Goal: Information Seeking & Learning: Learn about a topic

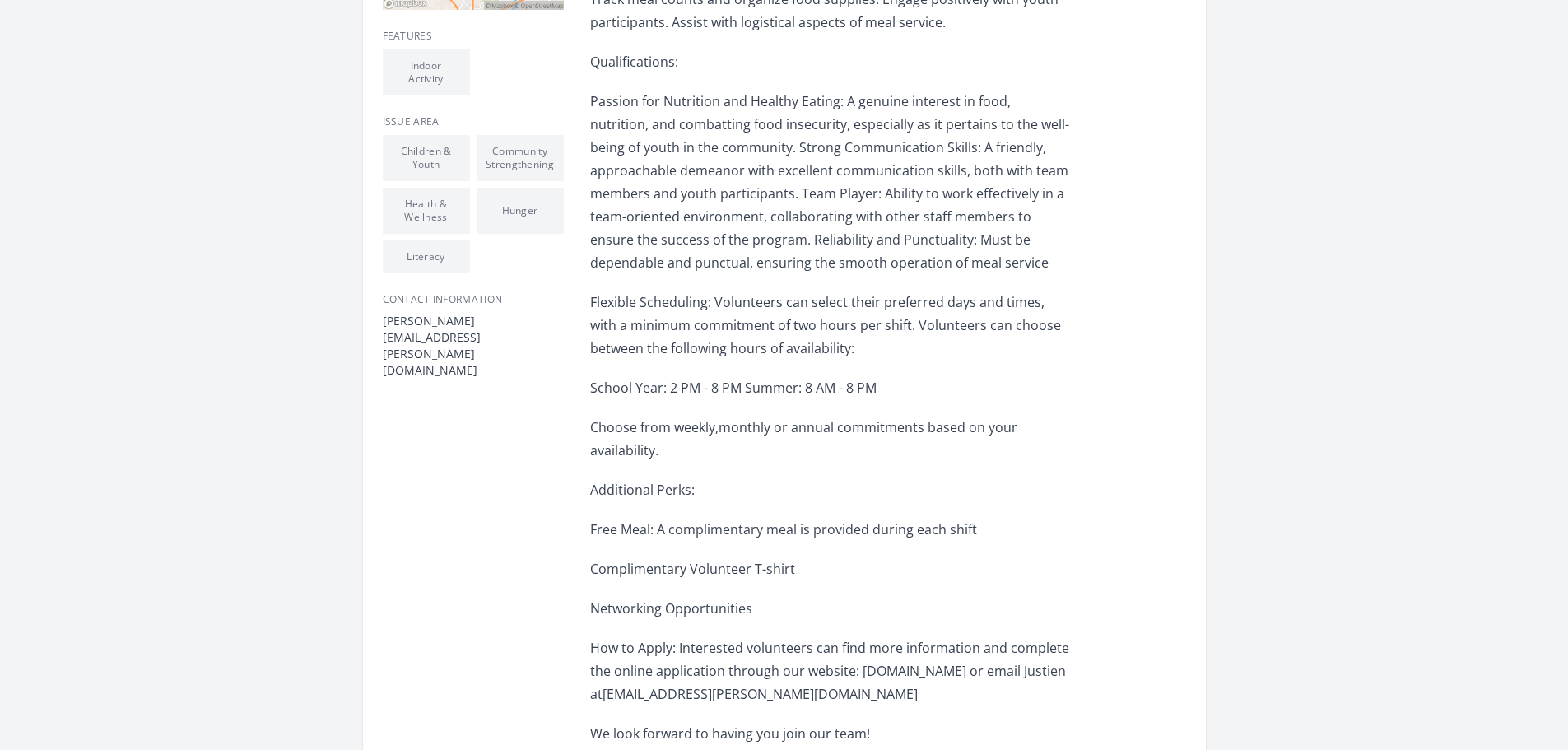
scroll to position [592, 0]
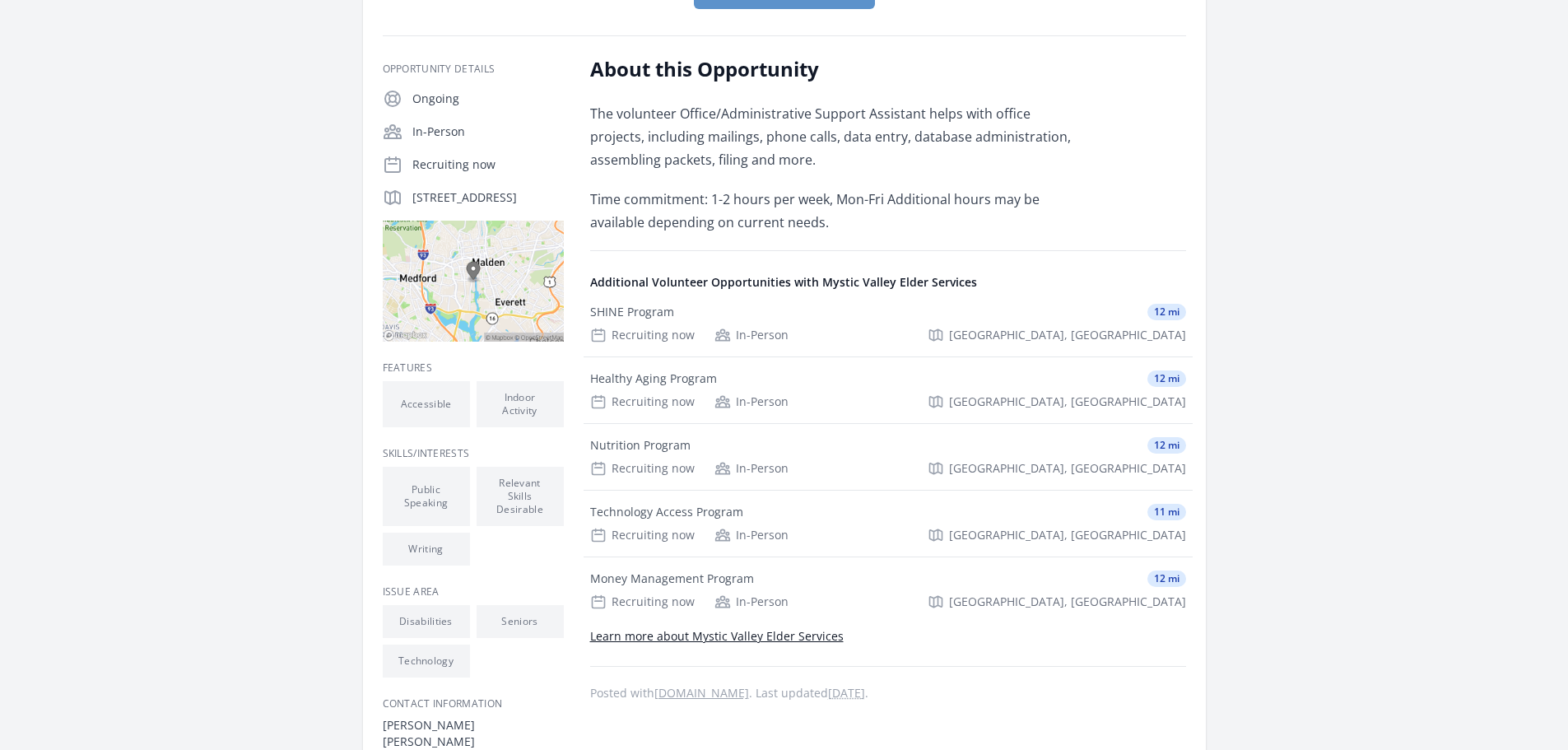
scroll to position [246, 0]
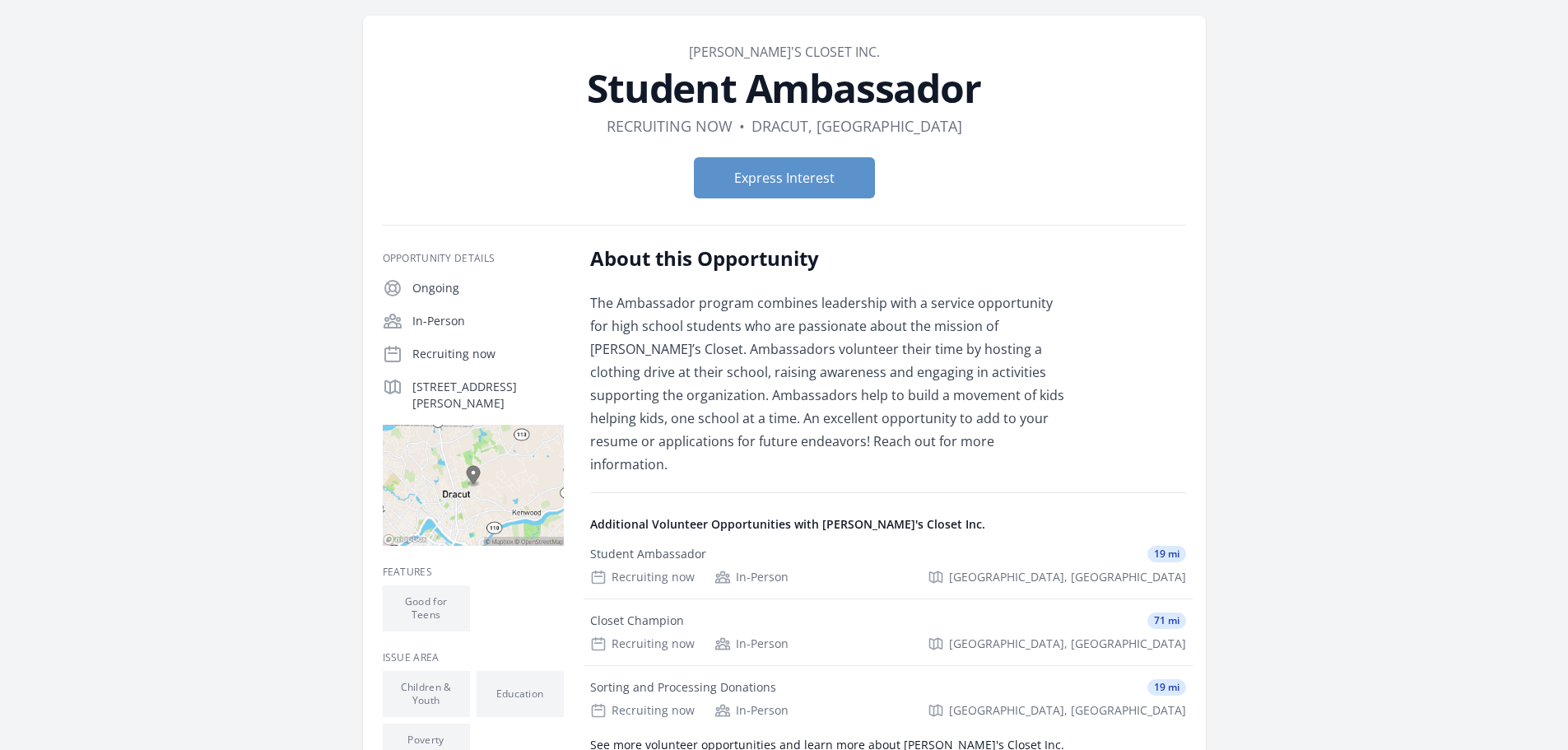
scroll to position [33, 0]
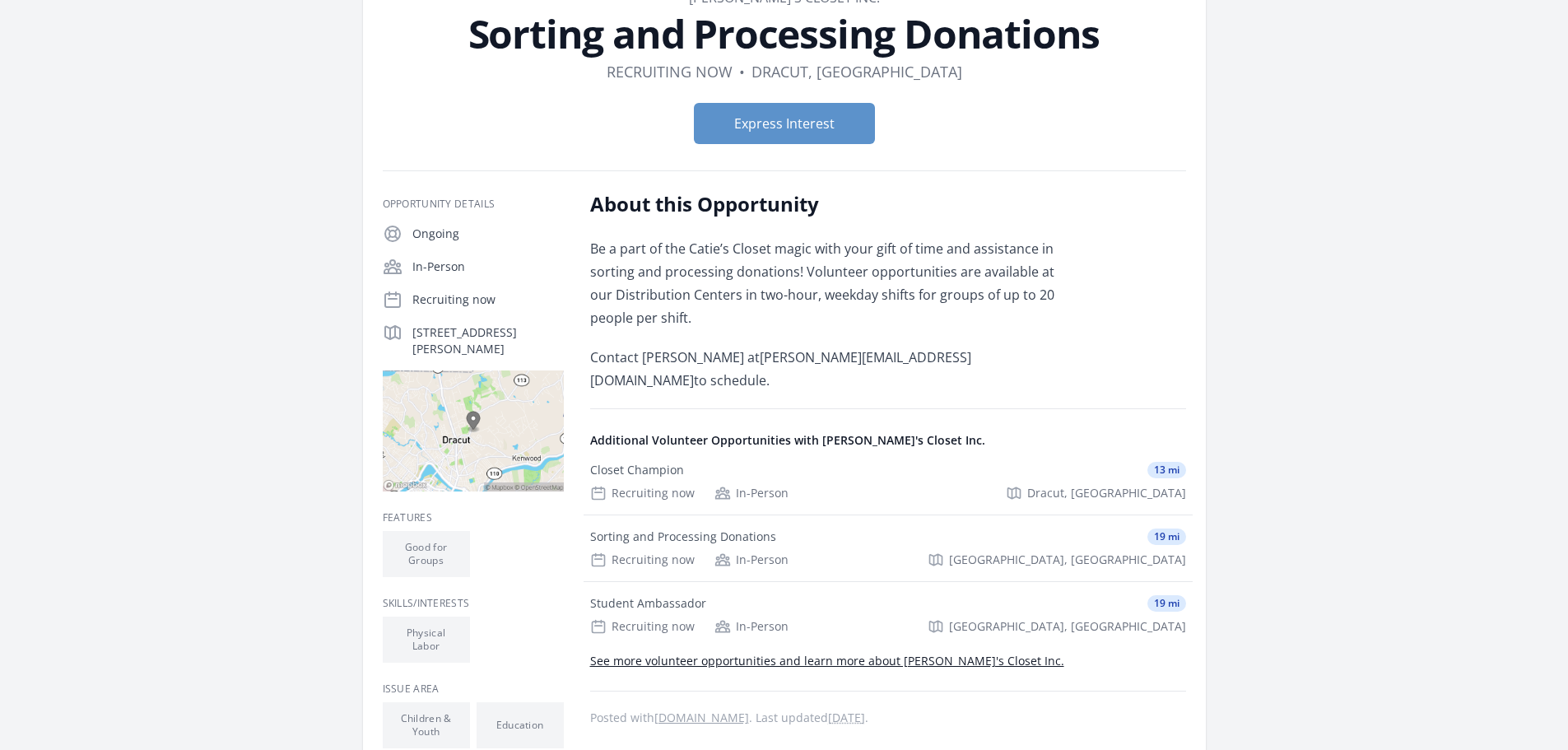
scroll to position [82, 0]
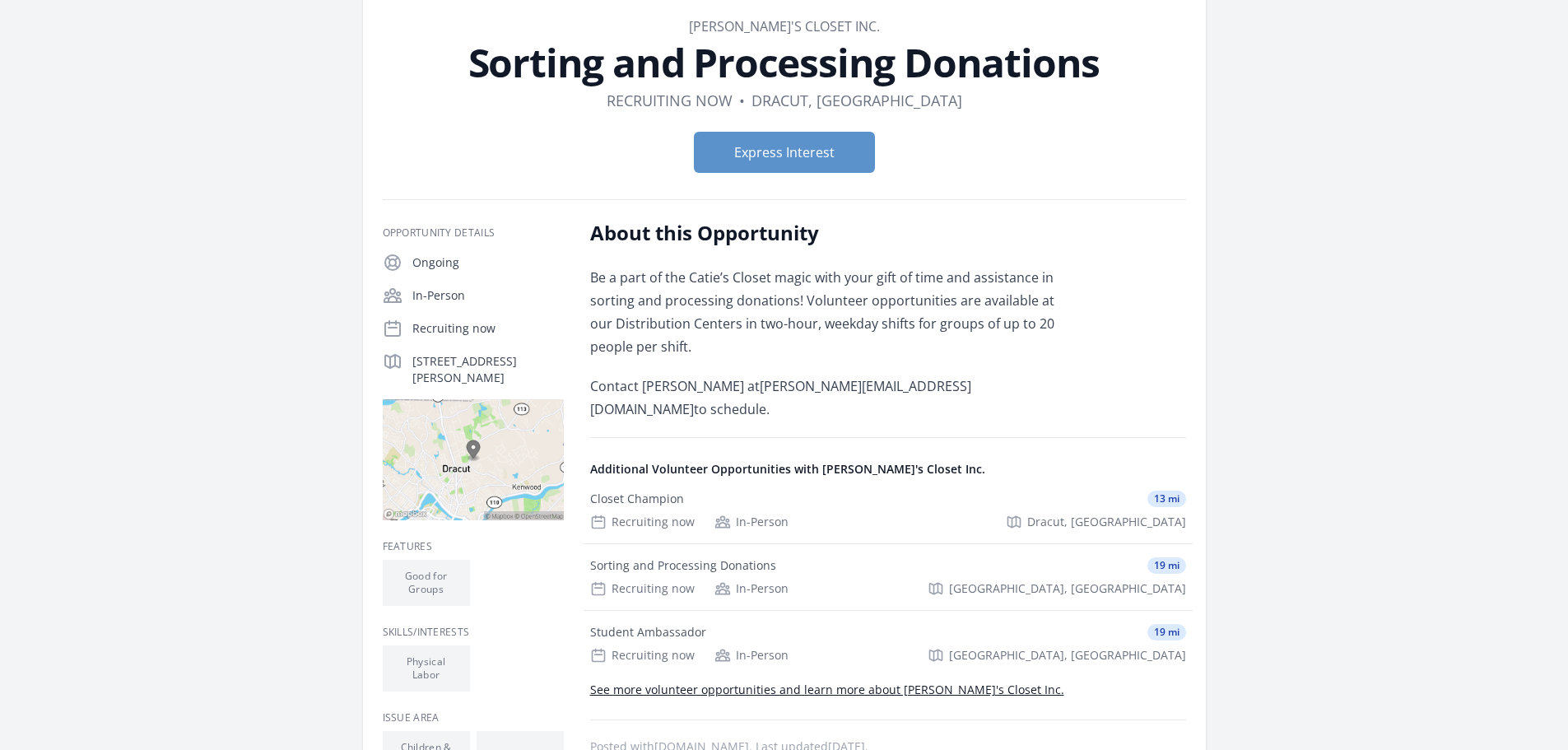
drag, startPoint x: 448, startPoint y: 377, endPoint x: 413, endPoint y: 364, distance: 37.3
click at [413, 364] on p "28 Loon Hill Rd, Dracut, MA 01826" at bounding box center [488, 369] width 152 height 33
copy p "28 Loon Hill Rd, Dracut, MA 01826"
click at [1031, 321] on p "Be a part of the Catie’s Closet magic with your gift of time and assistance in …" at bounding box center [831, 312] width 481 height 93
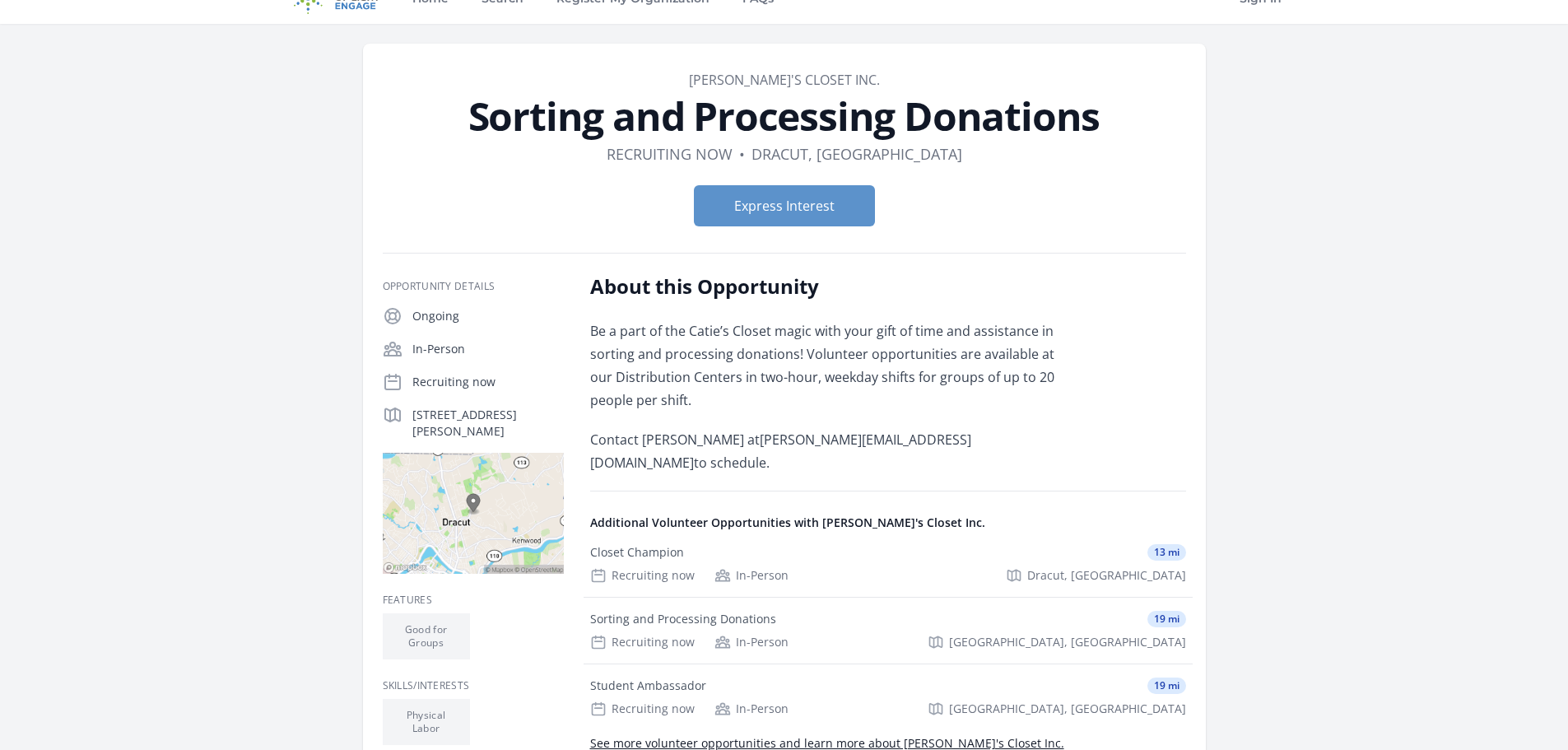
scroll to position [0, 0]
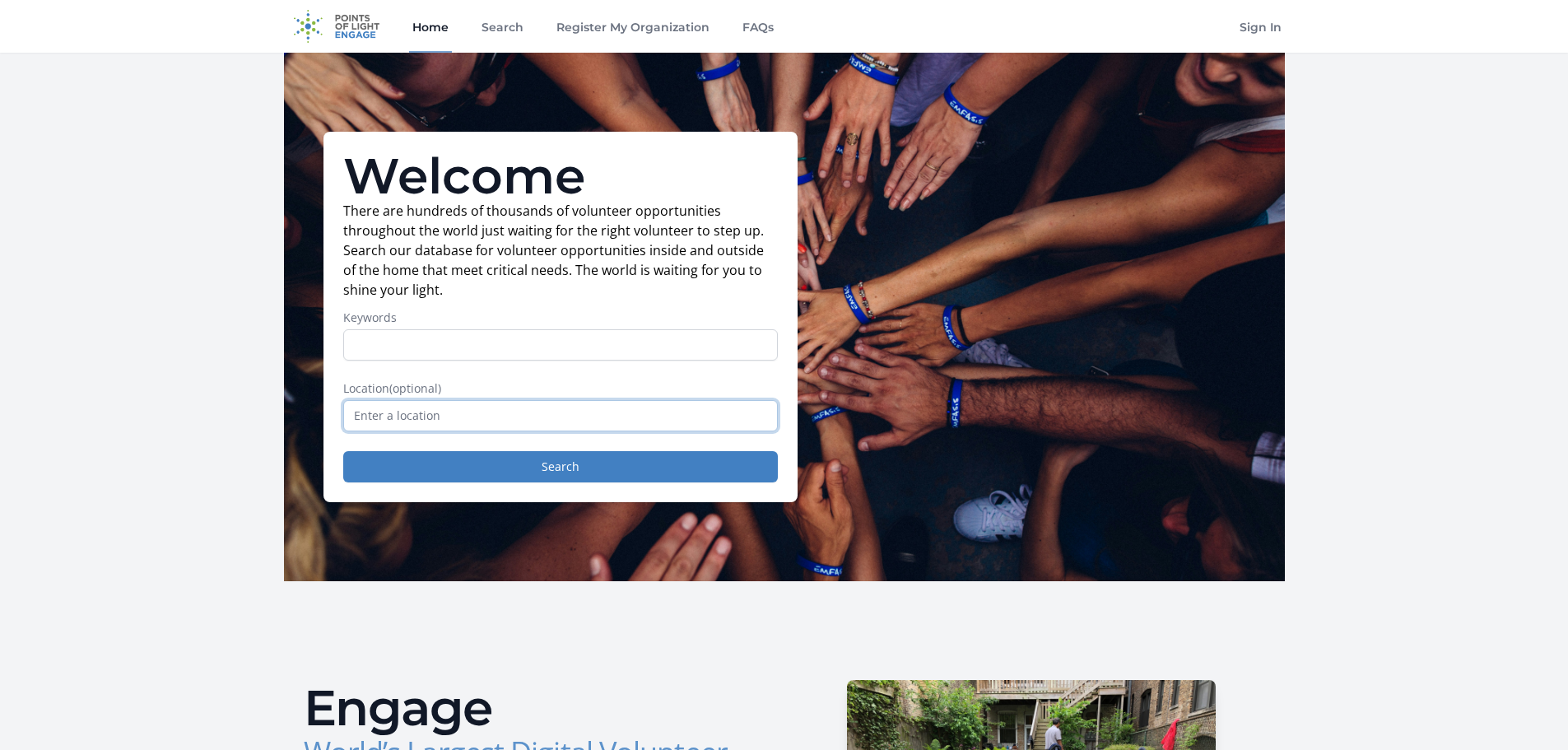
click at [536, 421] on input "text" at bounding box center [560, 416] width 435 height 32
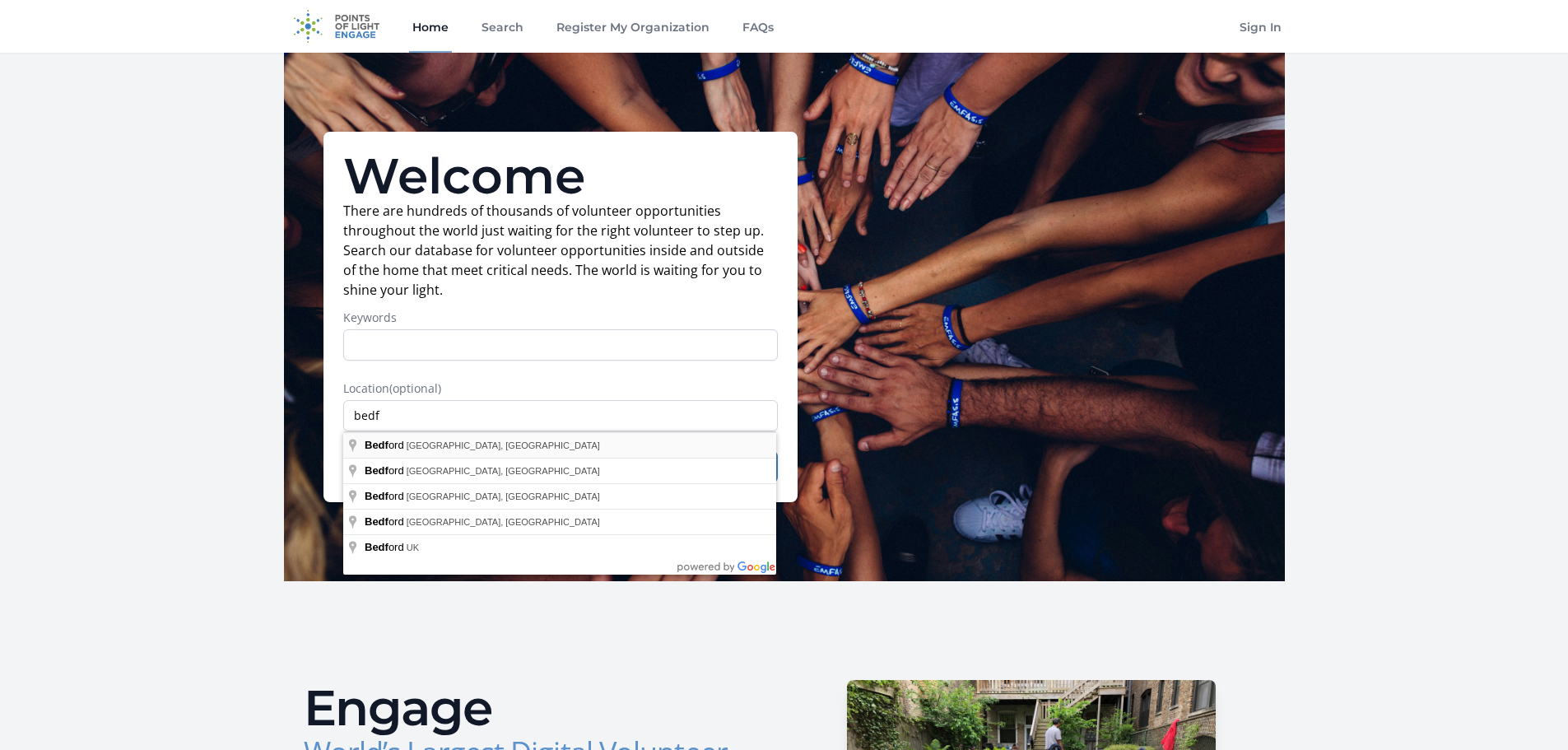
type input "[GEOGRAPHIC_DATA], [GEOGRAPHIC_DATA], [GEOGRAPHIC_DATA]"
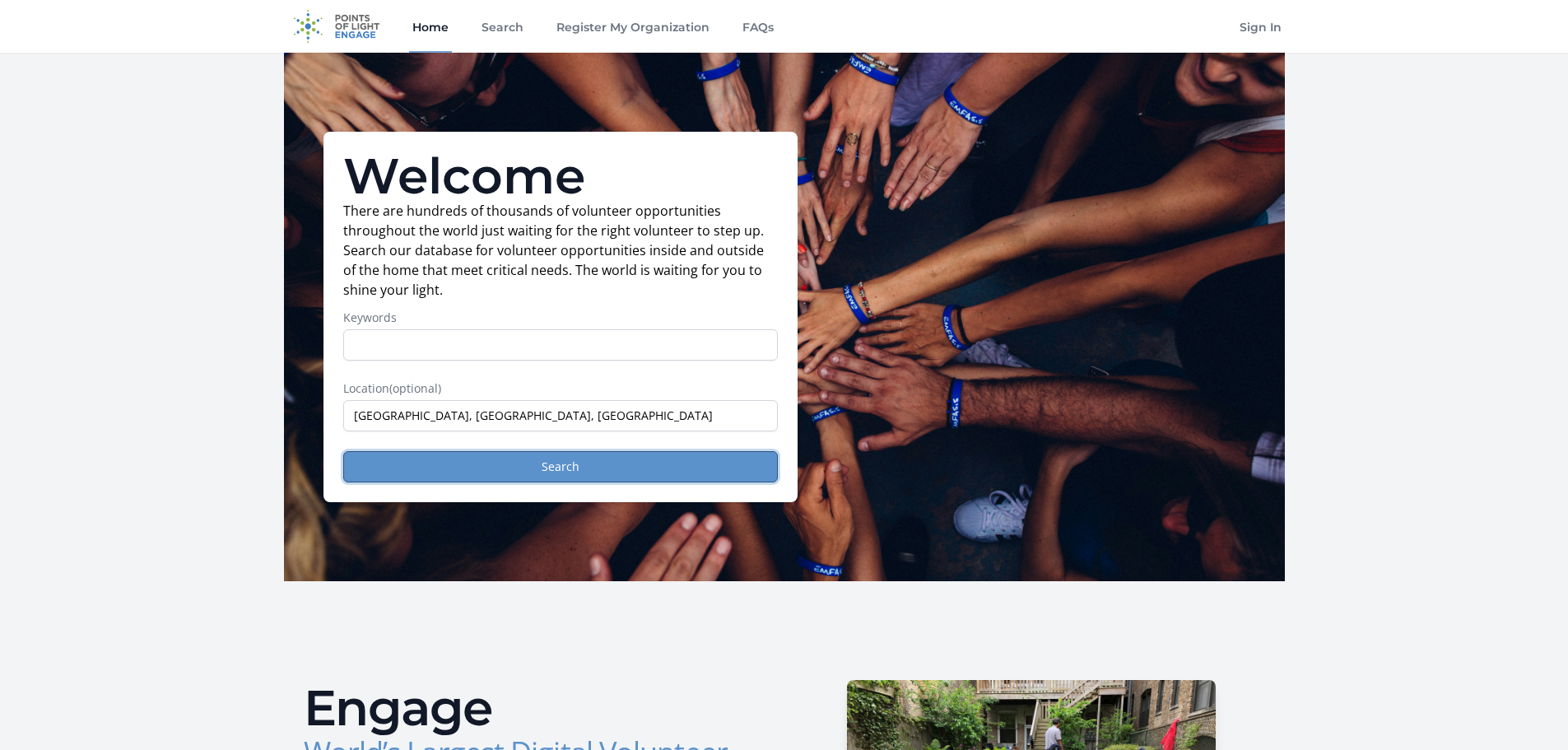
click at [571, 469] on button "Search" at bounding box center [560, 467] width 435 height 32
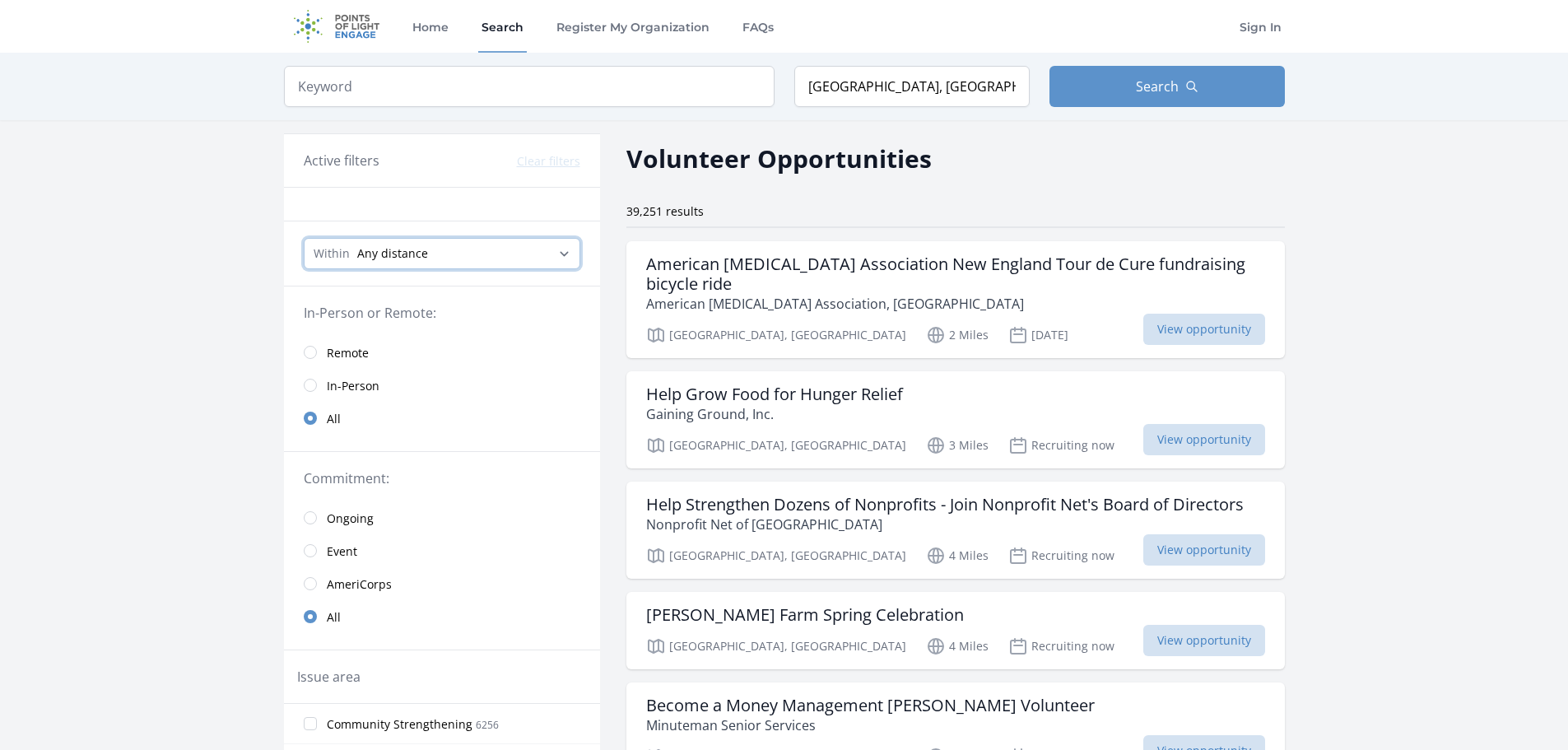
click at [555, 260] on select "Any distance , 5 Miles , 20 Miles , 50 Miles , 100 Miles" at bounding box center [442, 253] width 277 height 32
select select "32186"
click at [304, 238] on select "Any distance , 5 Miles , 20 Miles , 50 Miles , 100 Miles" at bounding box center [442, 253] width 277 height 32
click at [312, 386] on input "radio" at bounding box center [310, 384] width 13 height 13
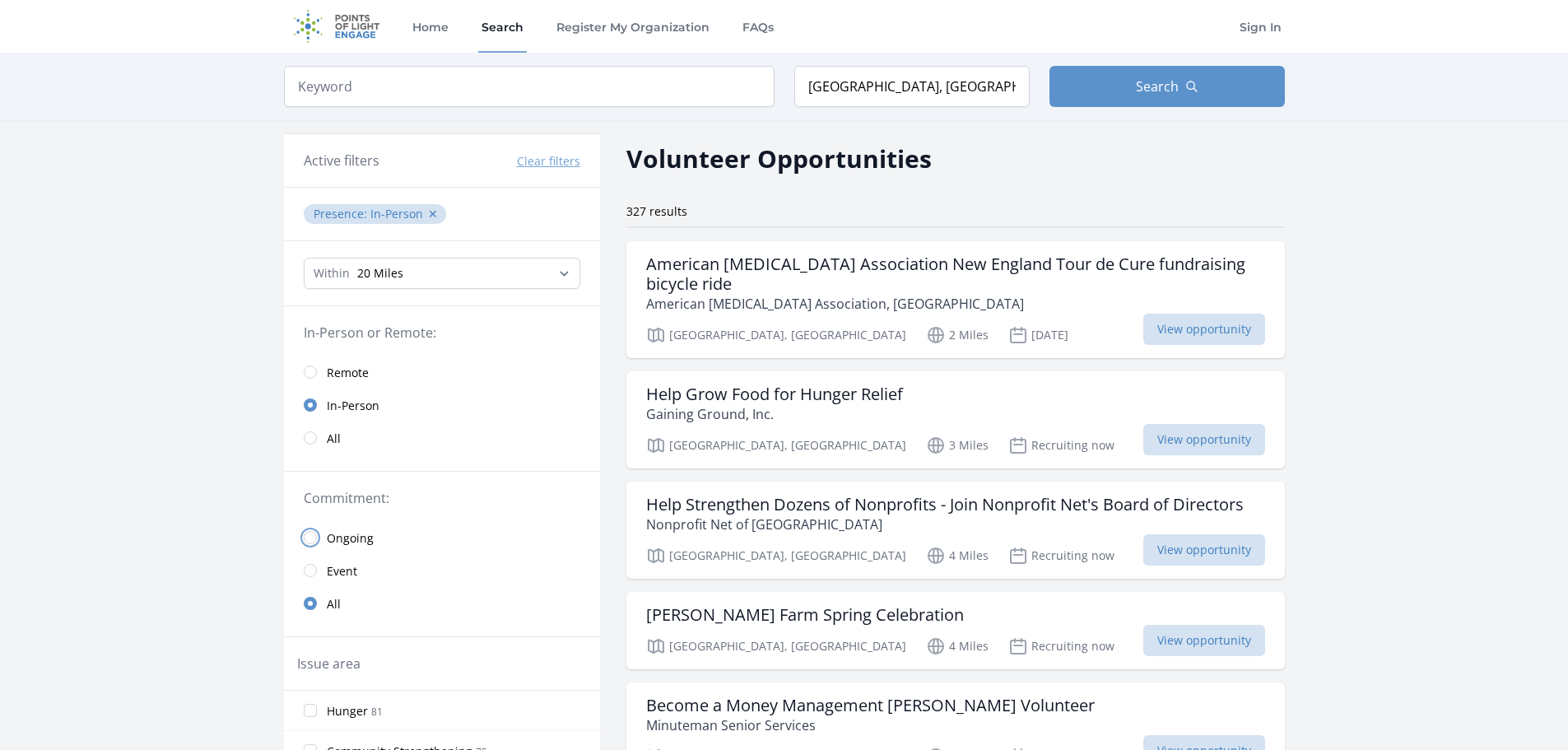
click at [317, 536] on input "radio" at bounding box center [310, 537] width 13 height 13
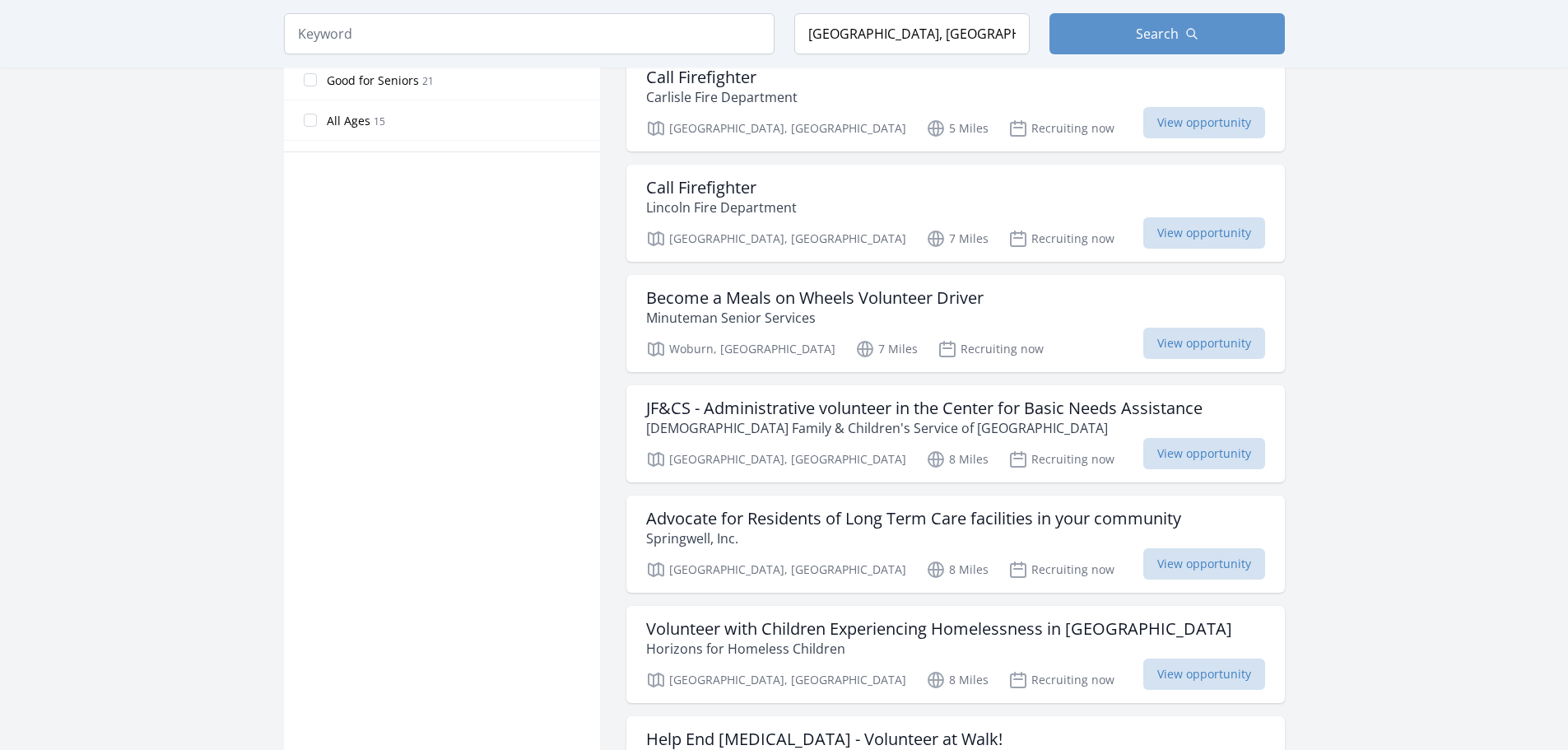
scroll to position [1069, 0]
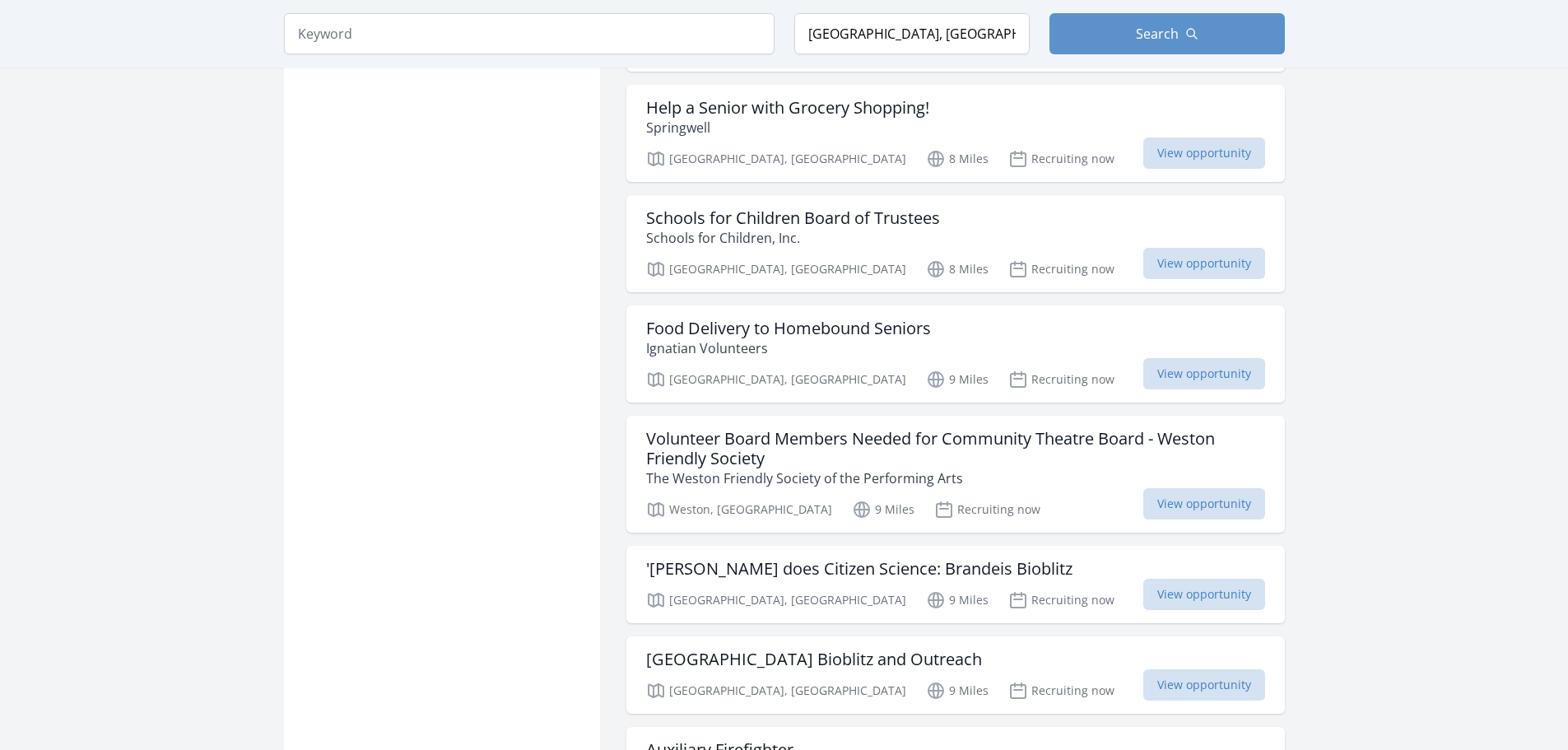
scroll to position [1892, 0]
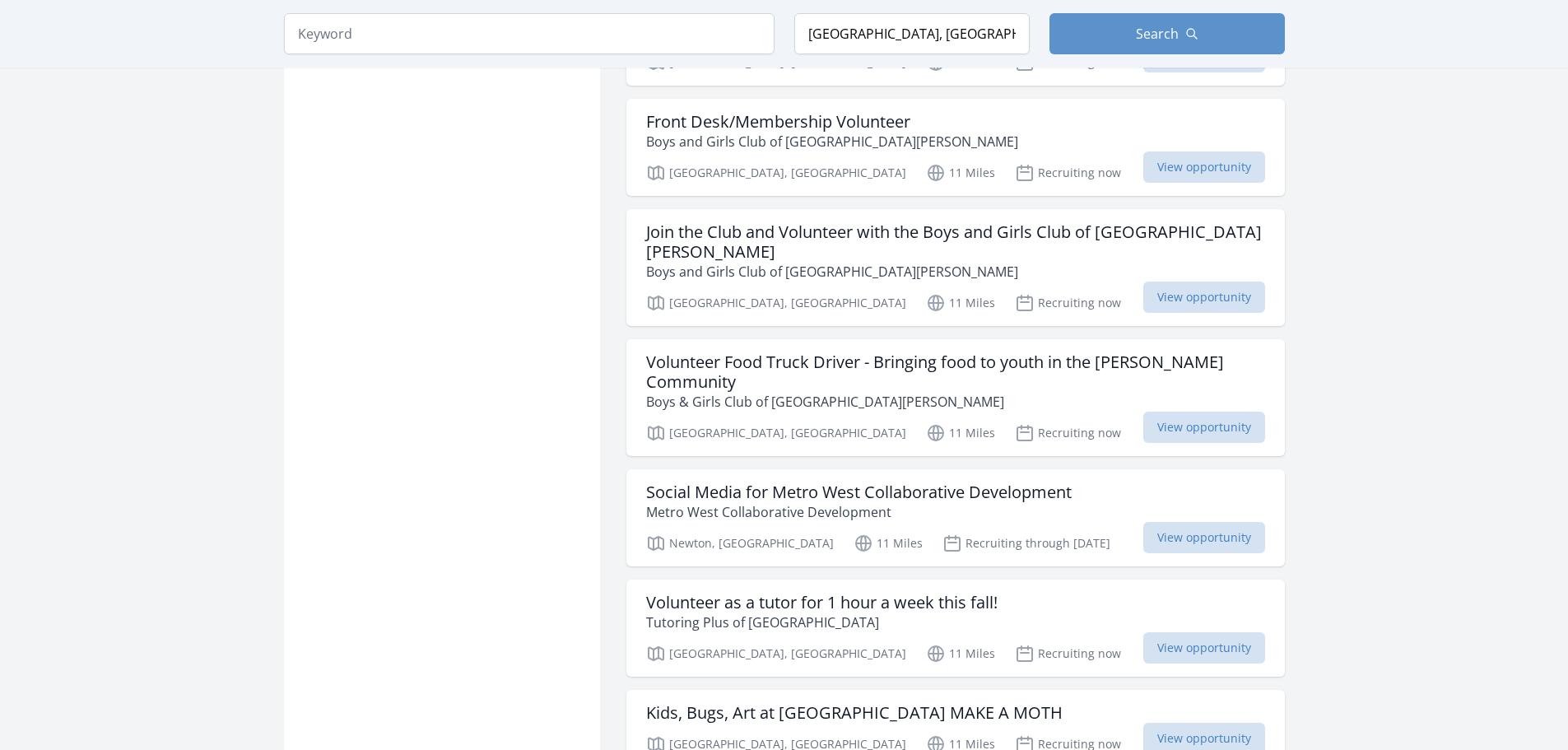
scroll to position [6171, 0]
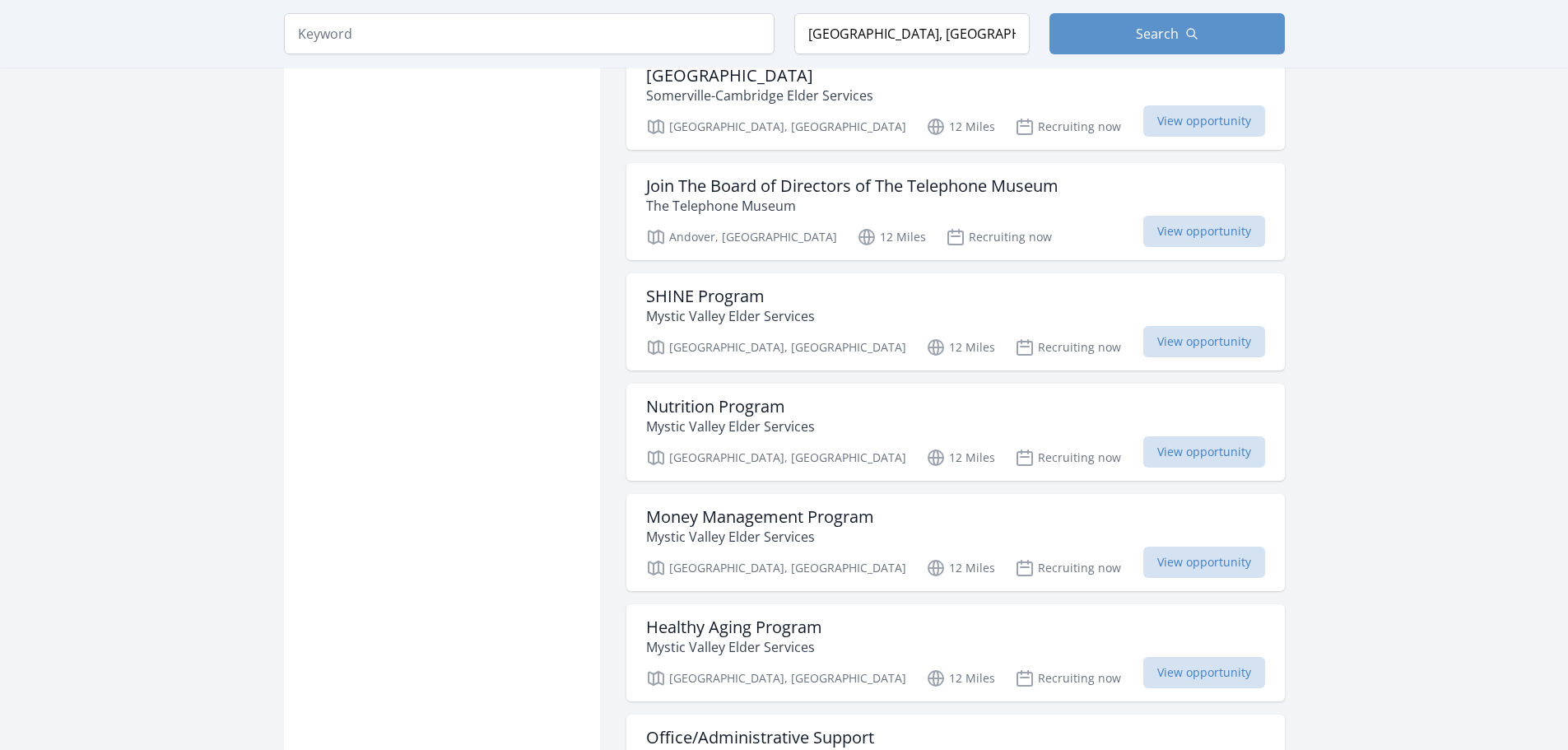
scroll to position [7159, 0]
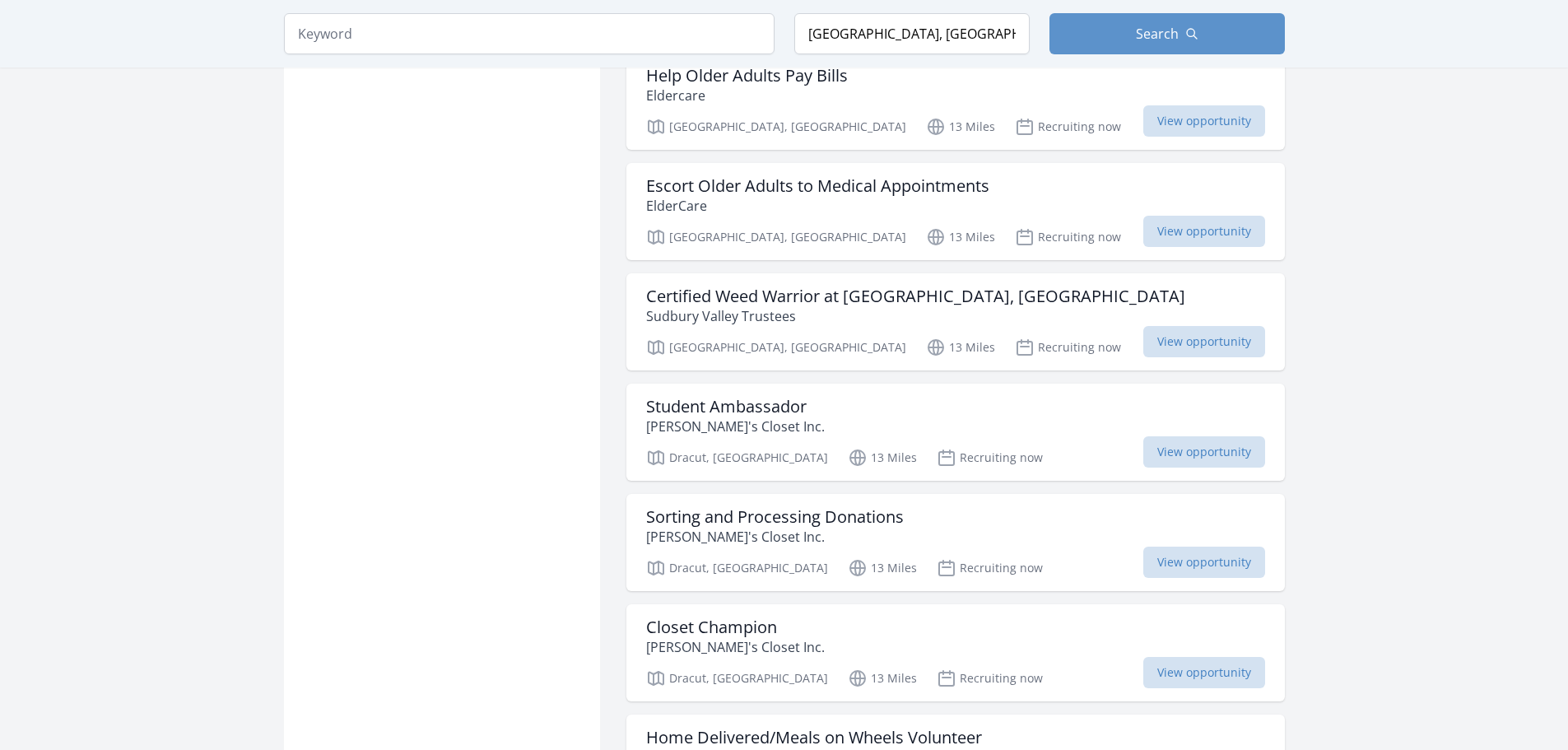
scroll to position [8887, 0]
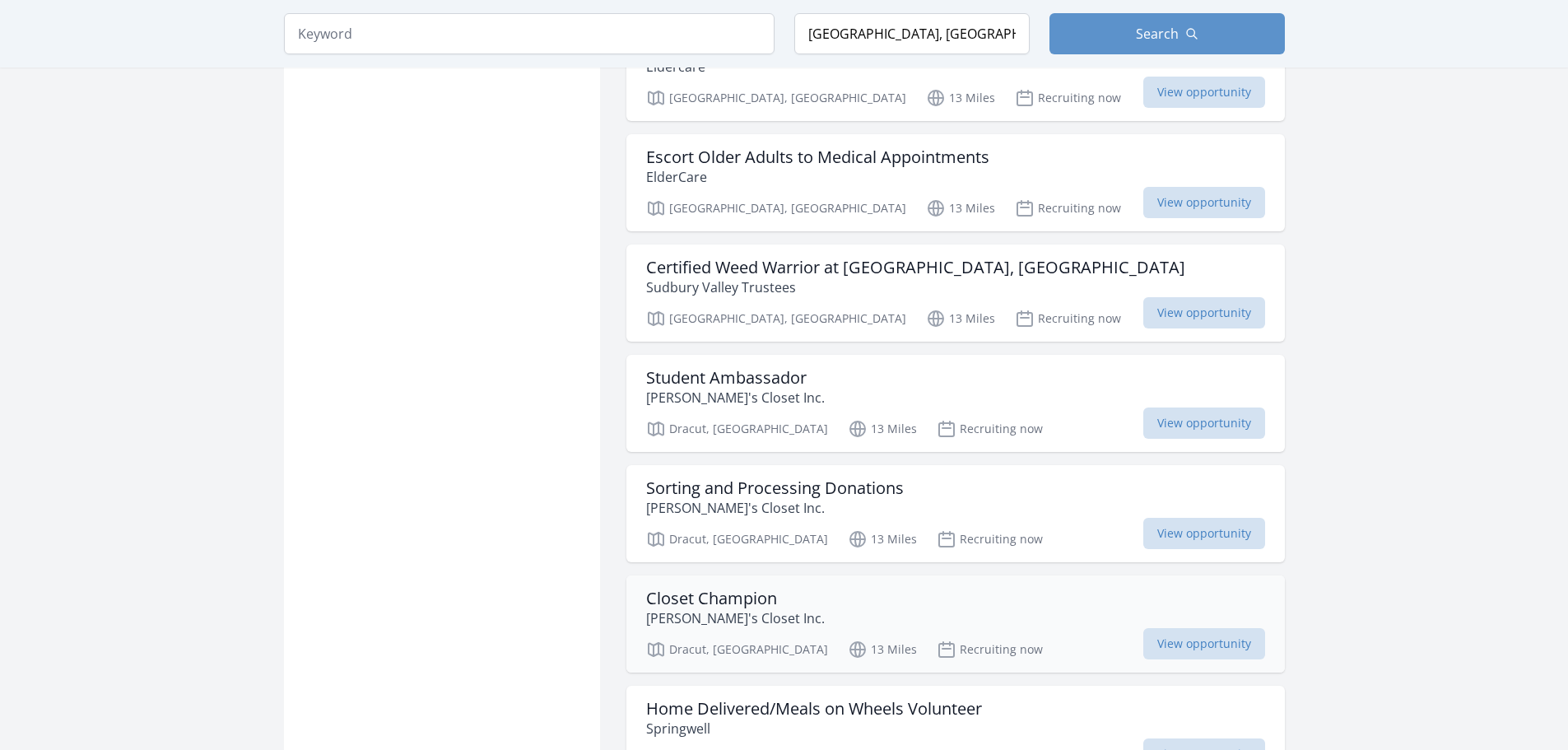
click at [706, 588] on h3 "Closet Champion" at bounding box center [735, 598] width 178 height 20
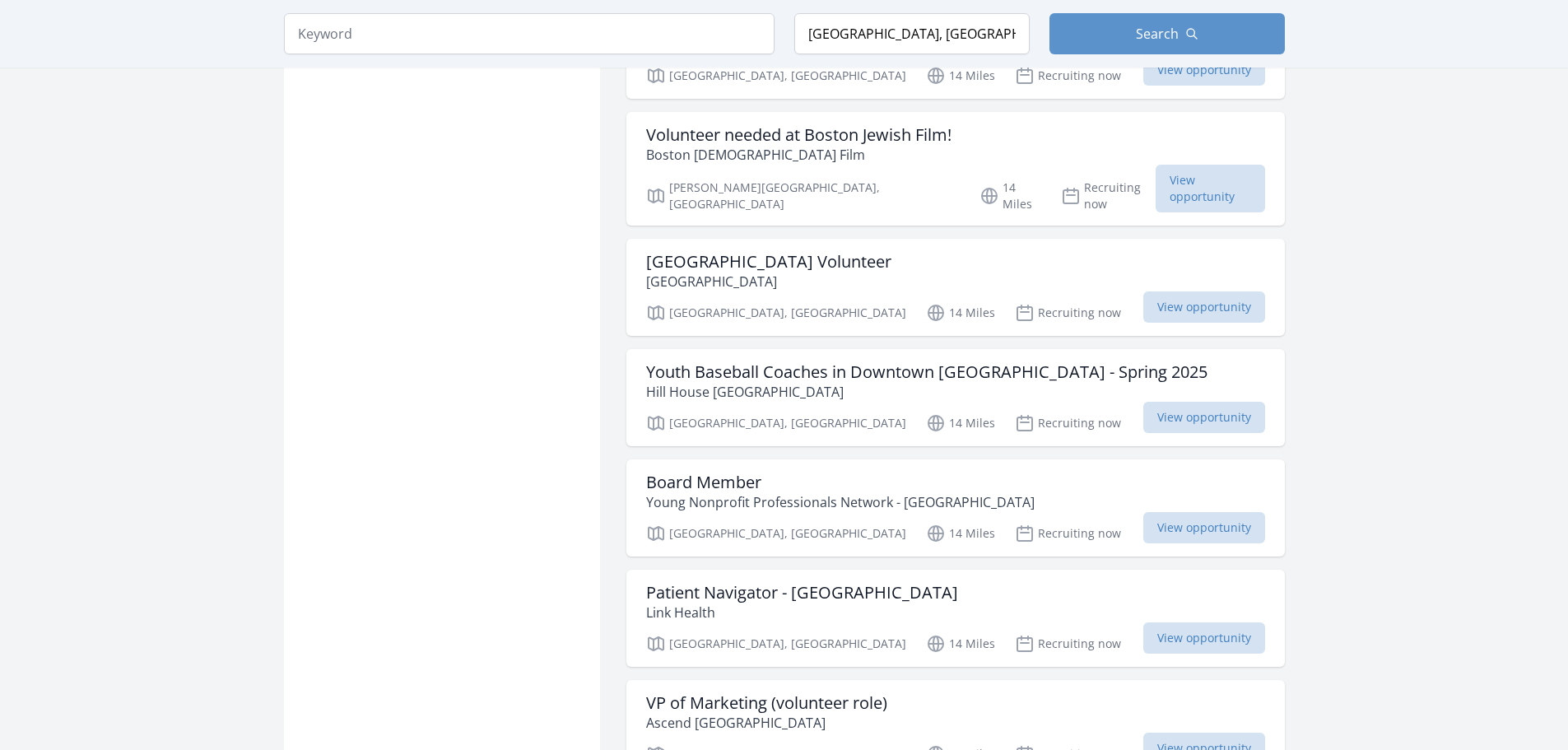
scroll to position [10285, 0]
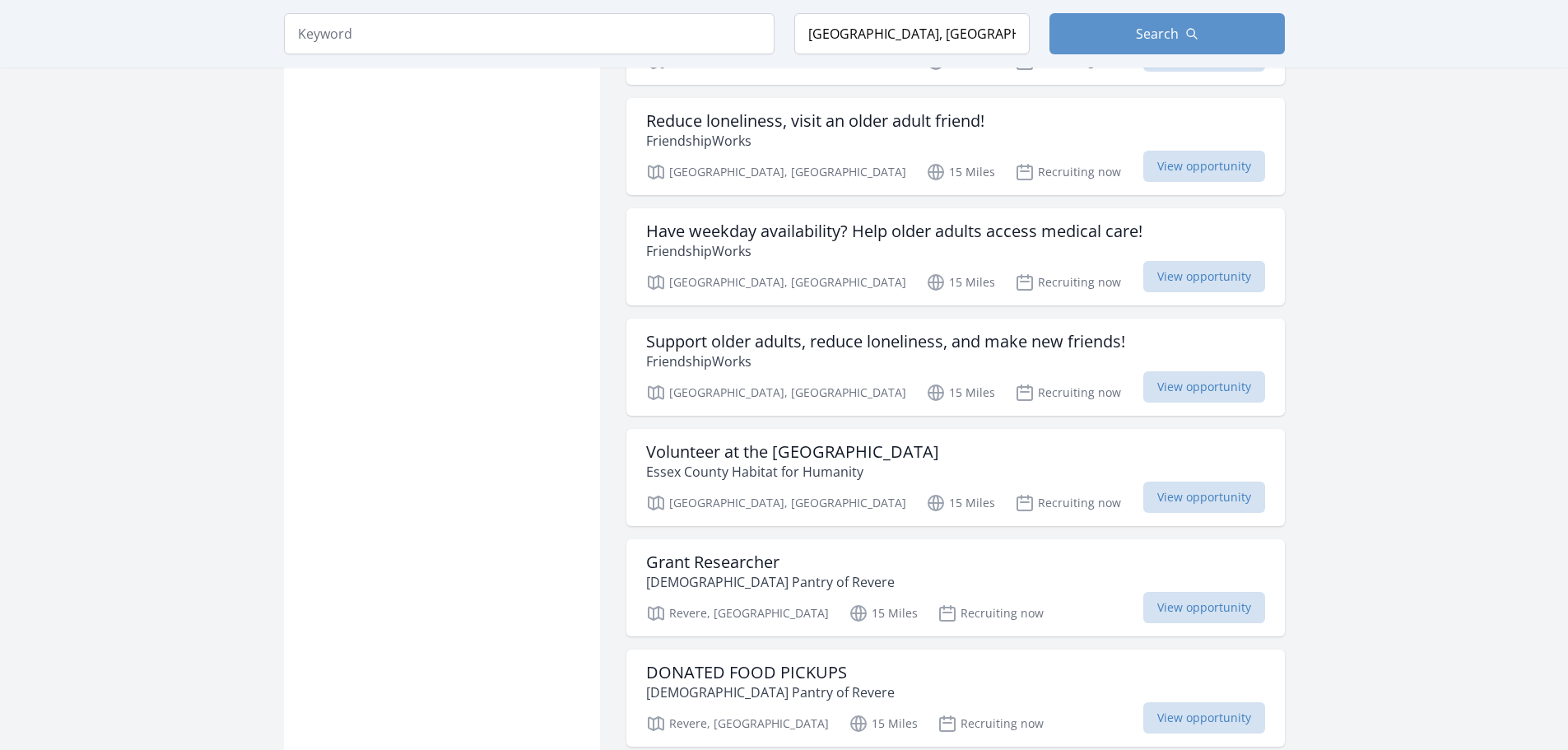
scroll to position [12671, 0]
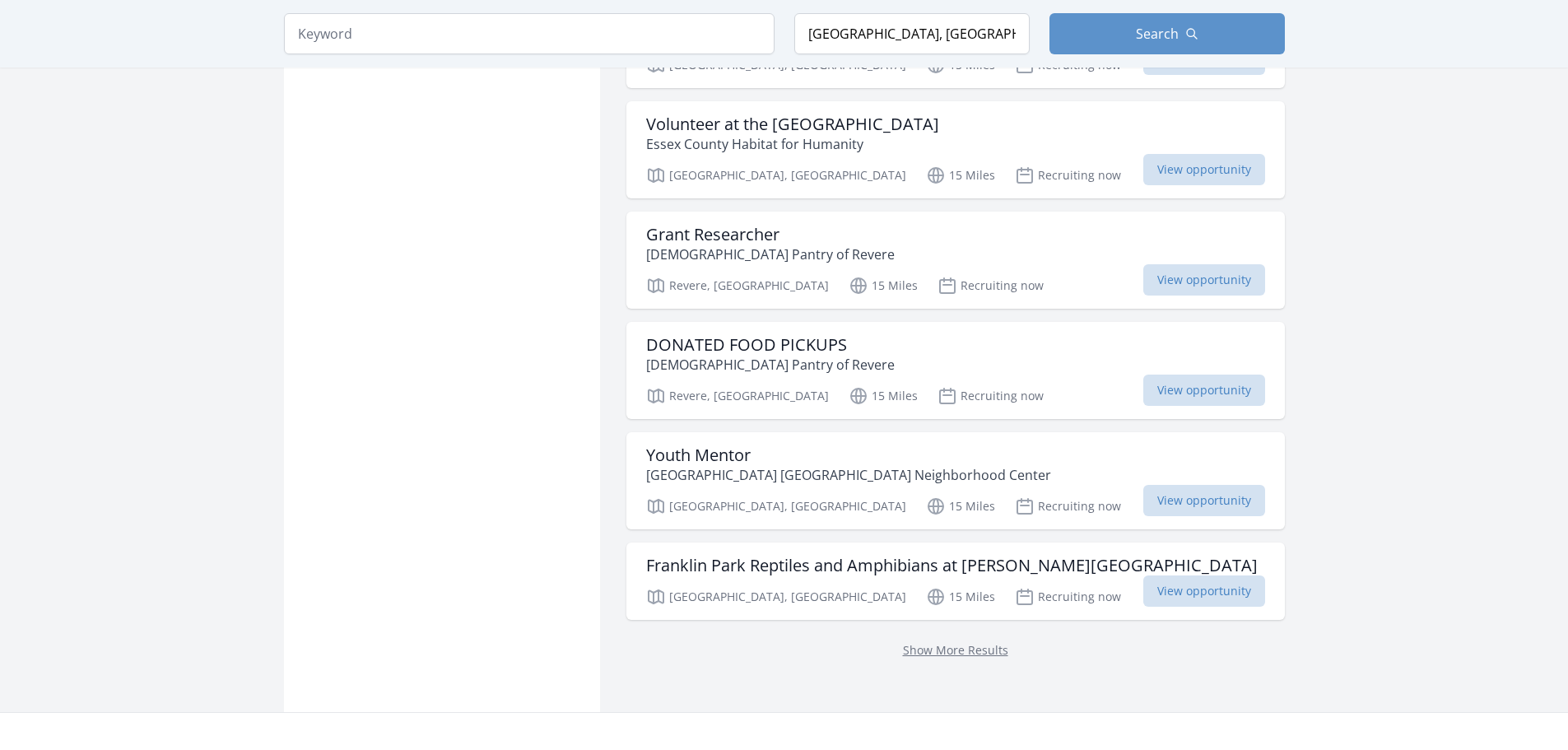
scroll to position [12967, 0]
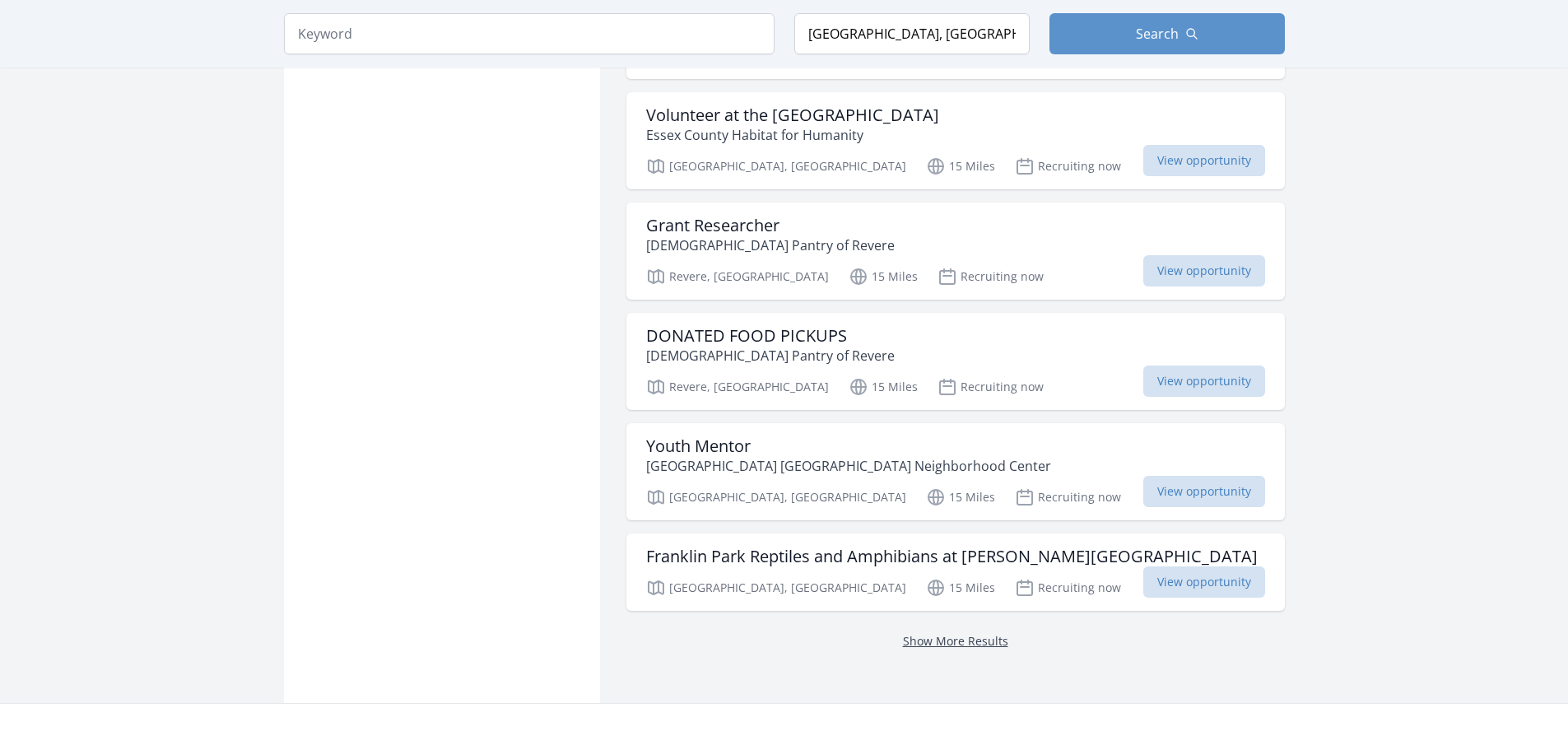
click at [967, 633] on link "Show More Results" at bounding box center [956, 641] width 106 height 16
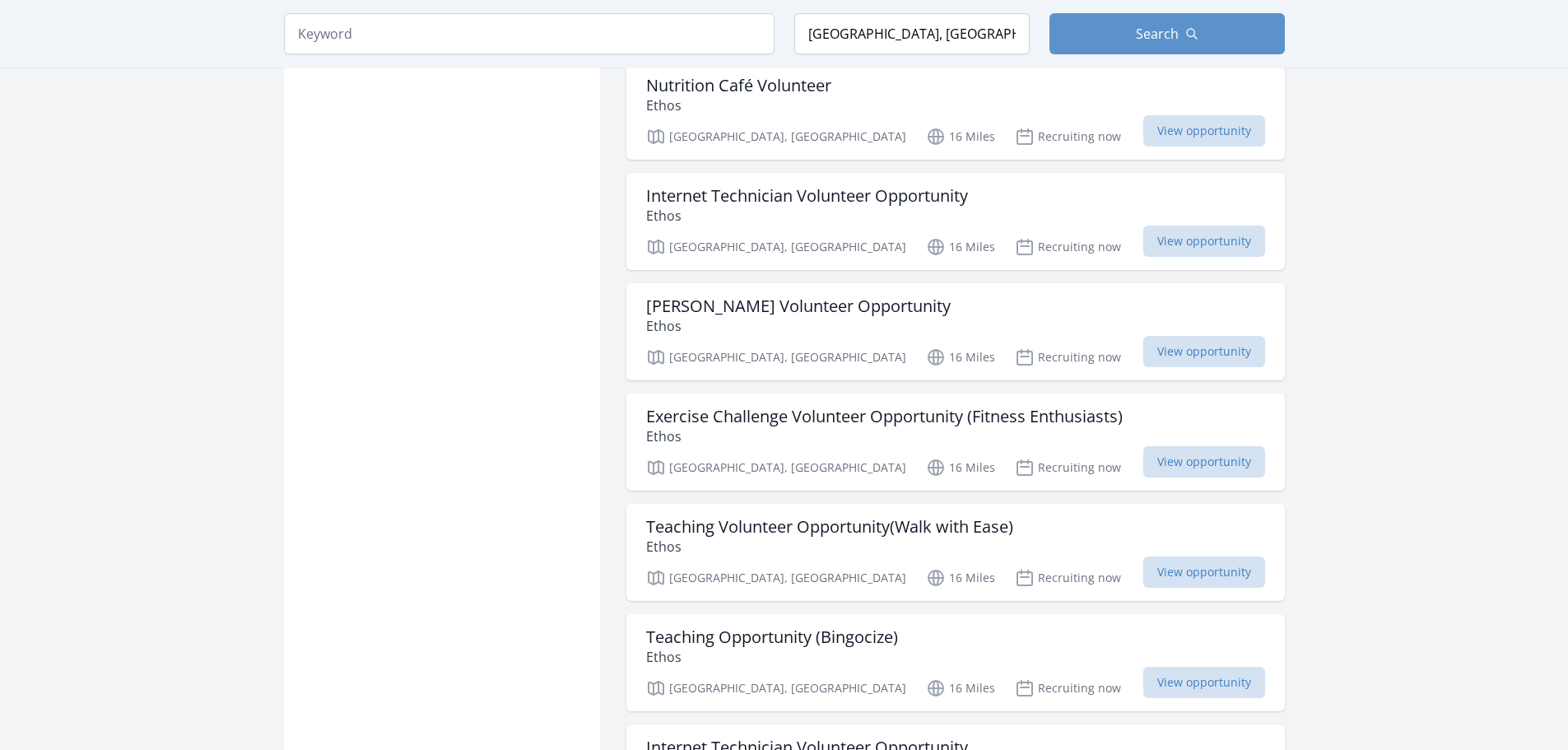
scroll to position [14793, 0]
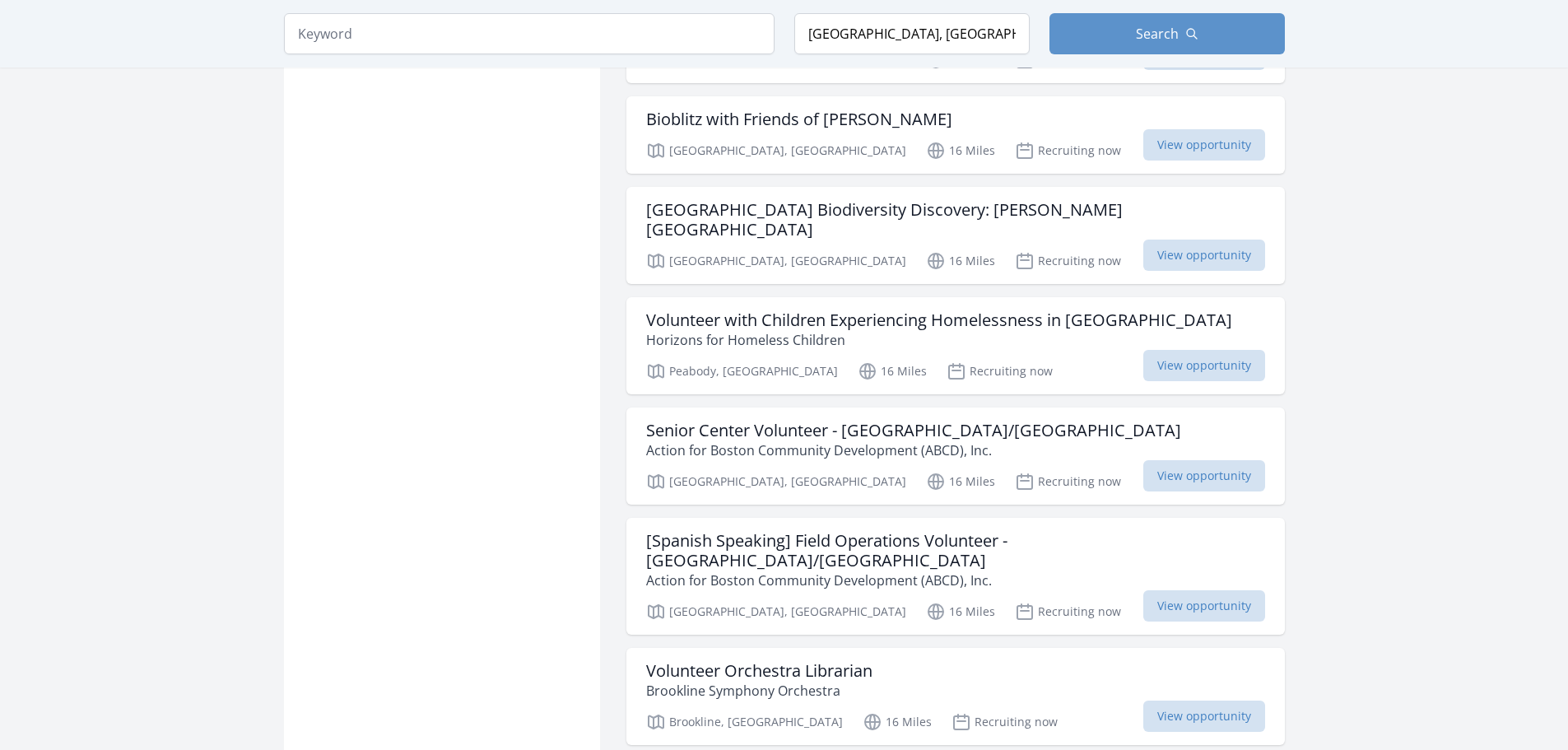
scroll to position [16274, 0]
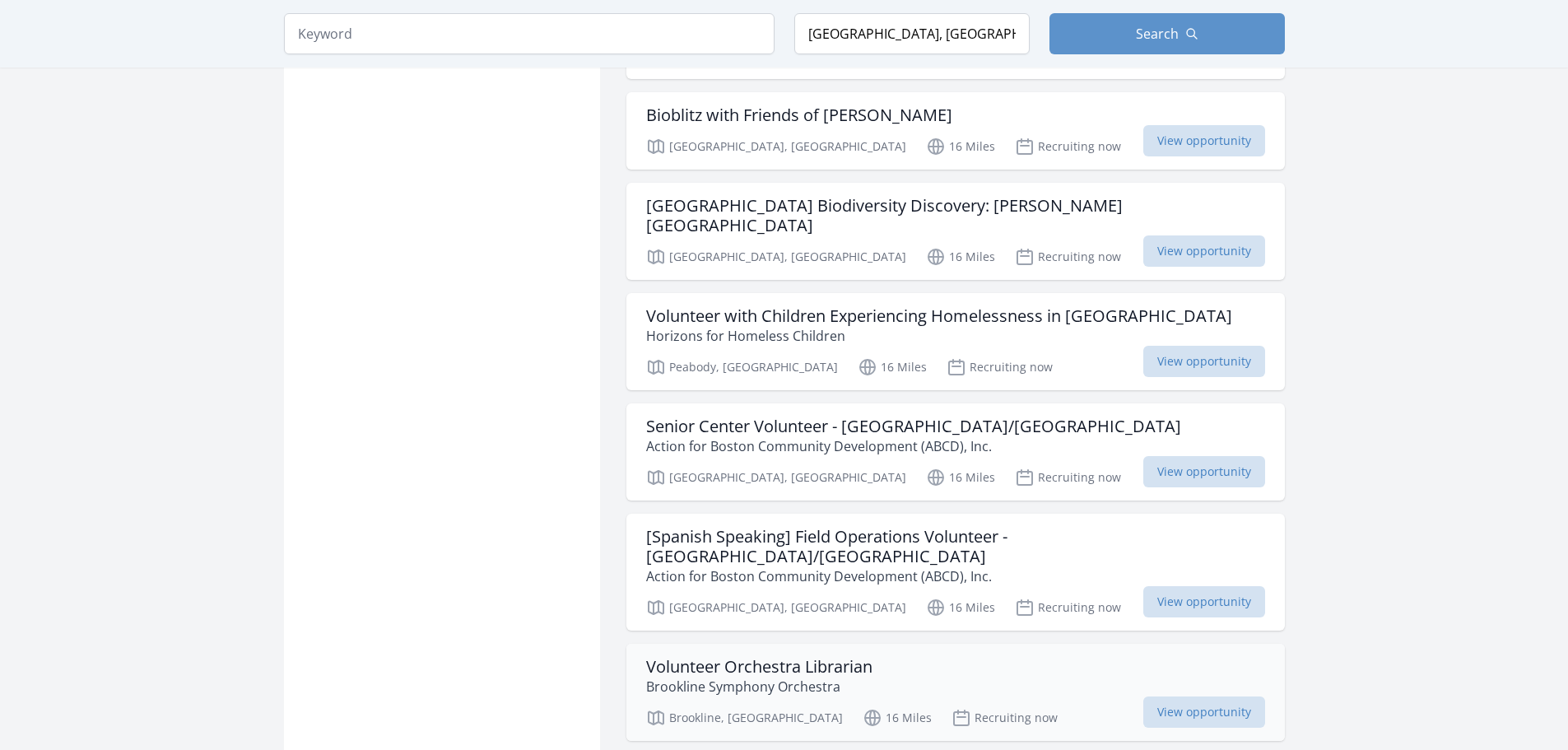
click at [677, 656] on h3 "Volunteer Orchestra Librarian" at bounding box center [759, 666] width 227 height 20
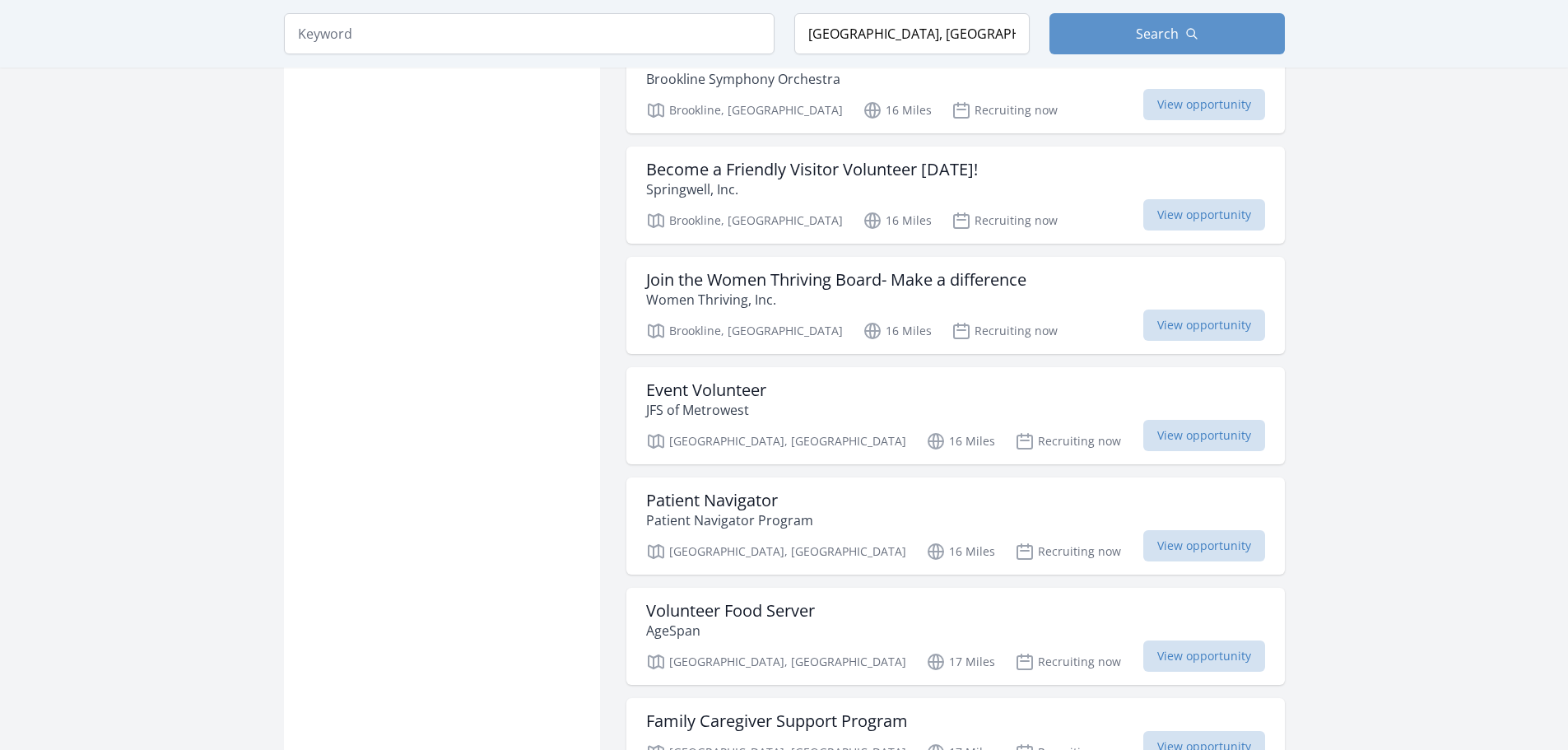
scroll to position [17031, 0]
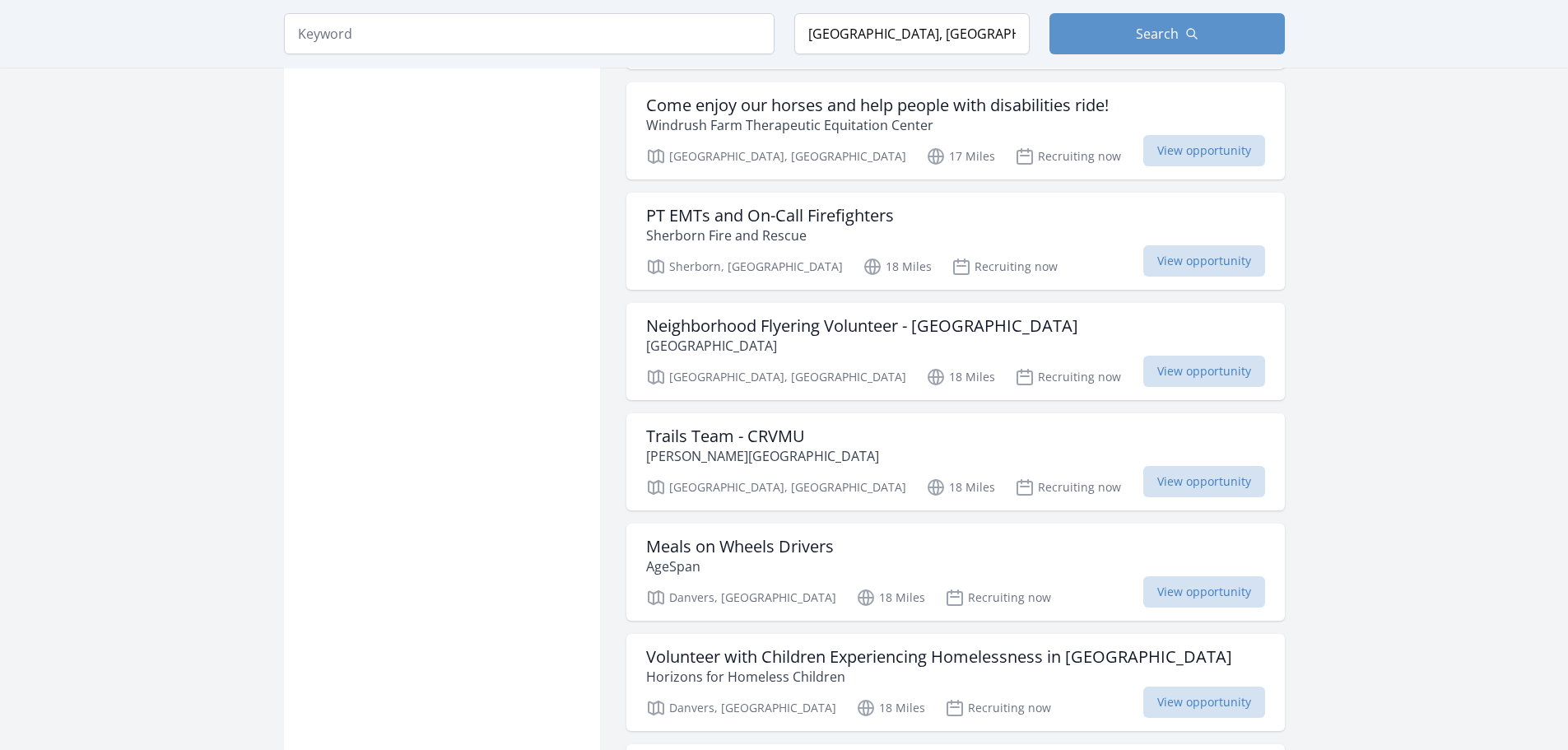
scroll to position [18940, 0]
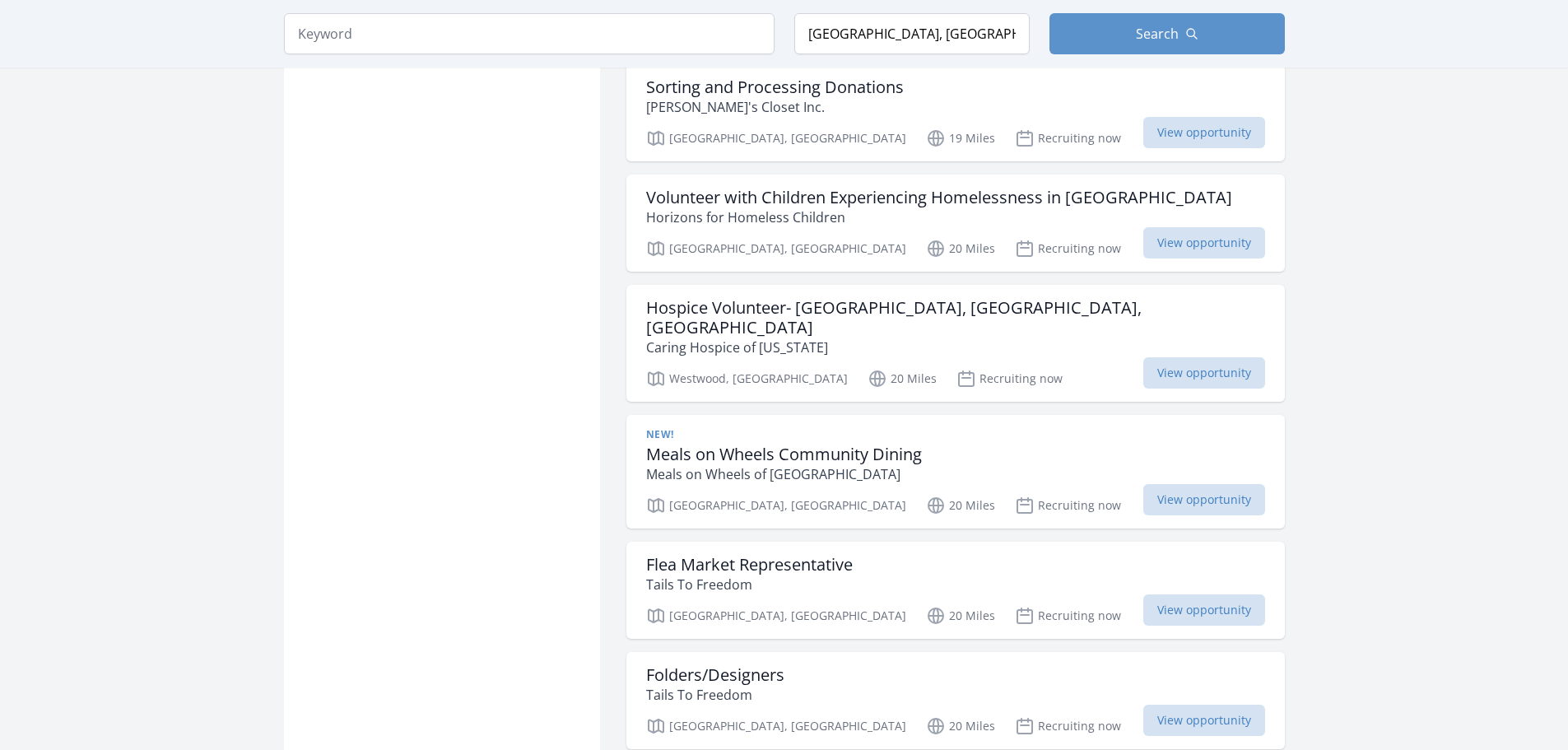
scroll to position [21310, 0]
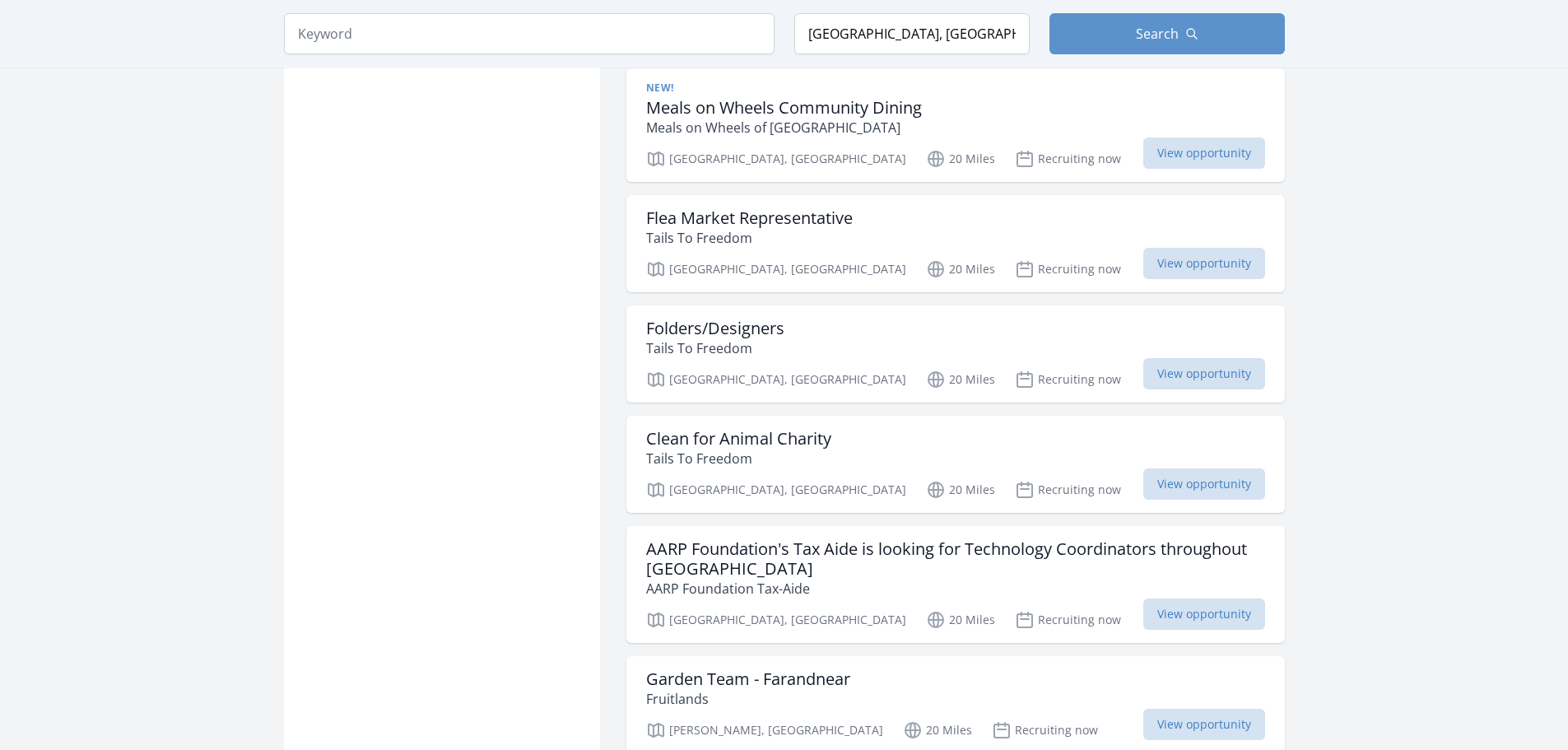
scroll to position [21640, 0]
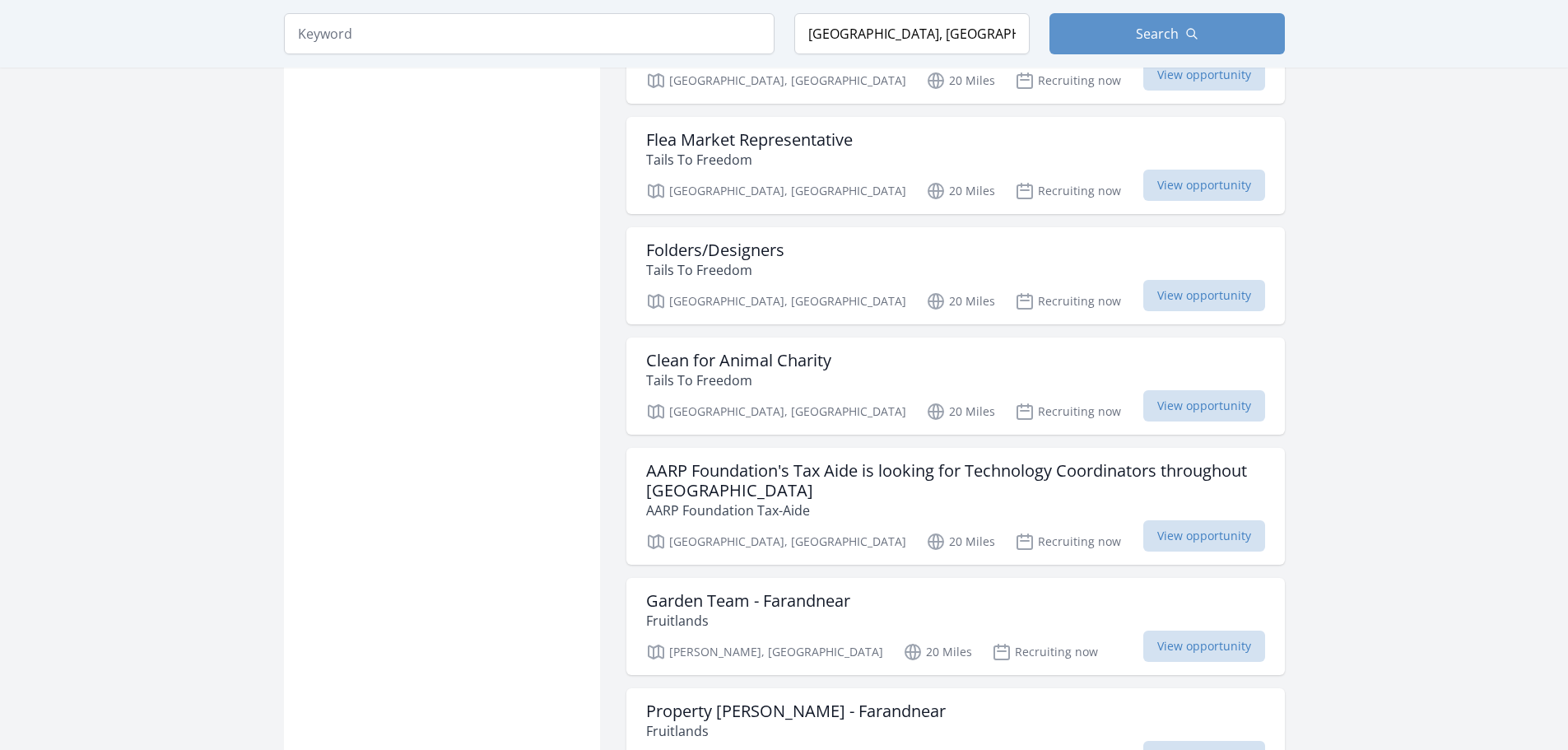
scroll to position [21708, 0]
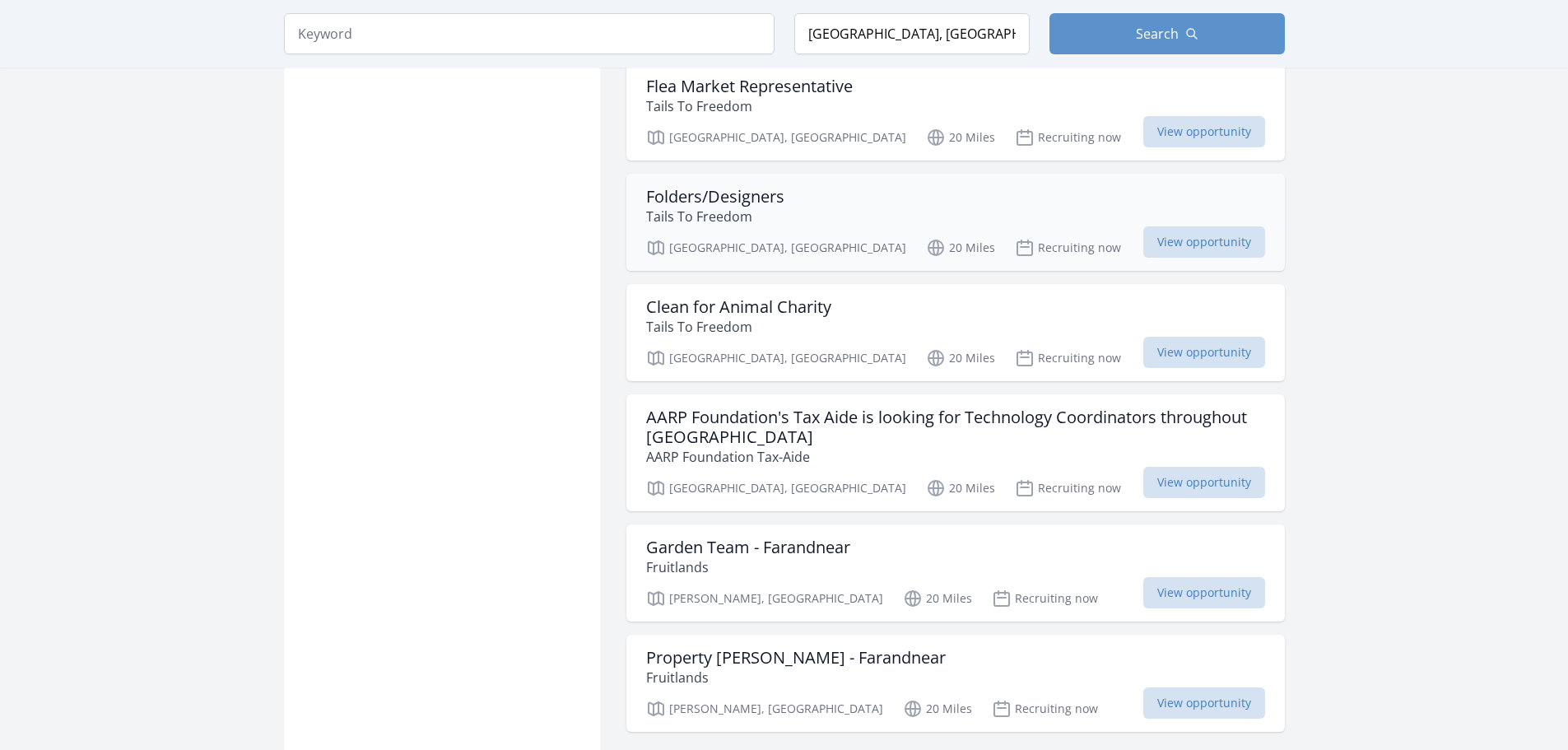
scroll to position [21790, 0]
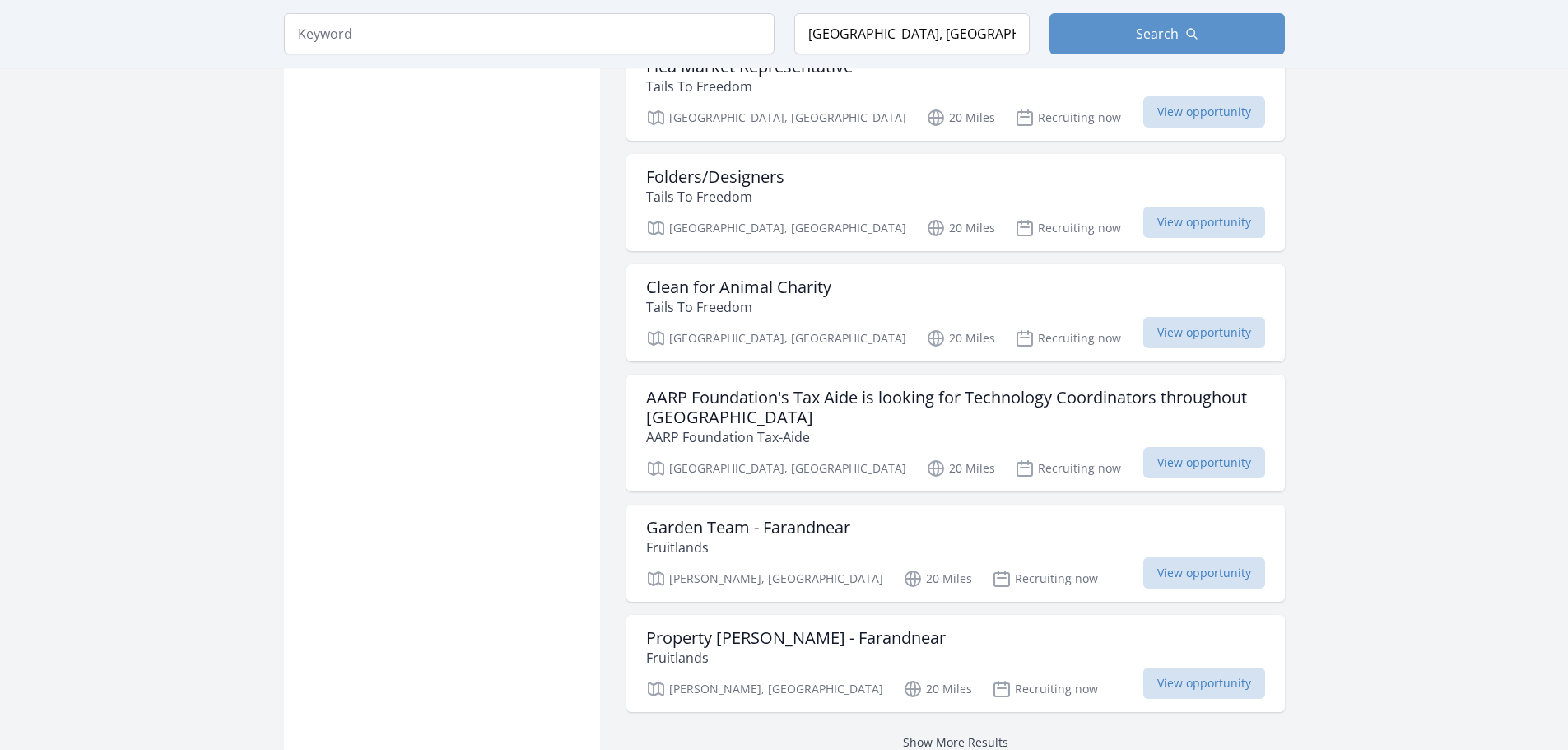
click at [989, 734] on link "Show More Results" at bounding box center [956, 742] width 106 height 16
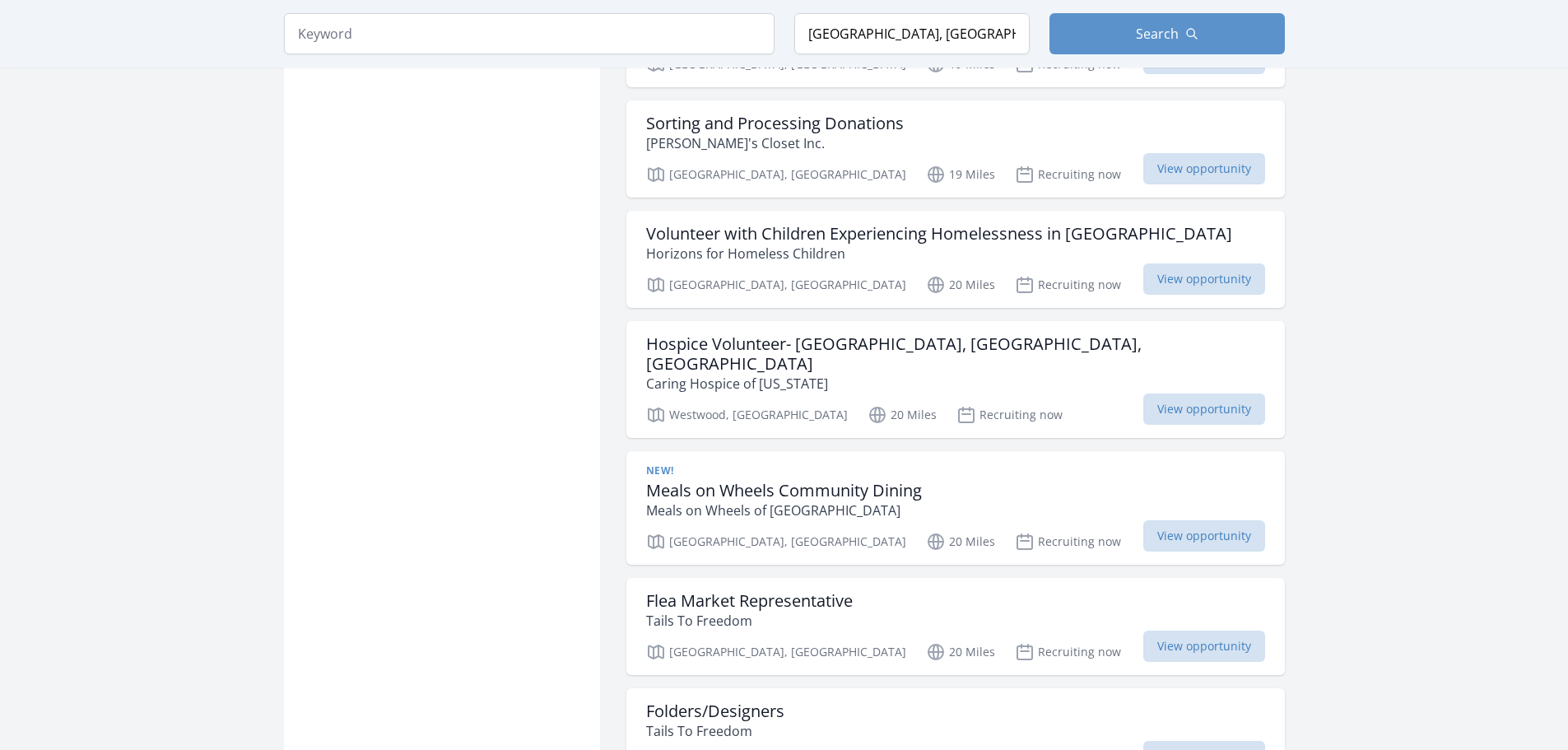
scroll to position [21326, 0]
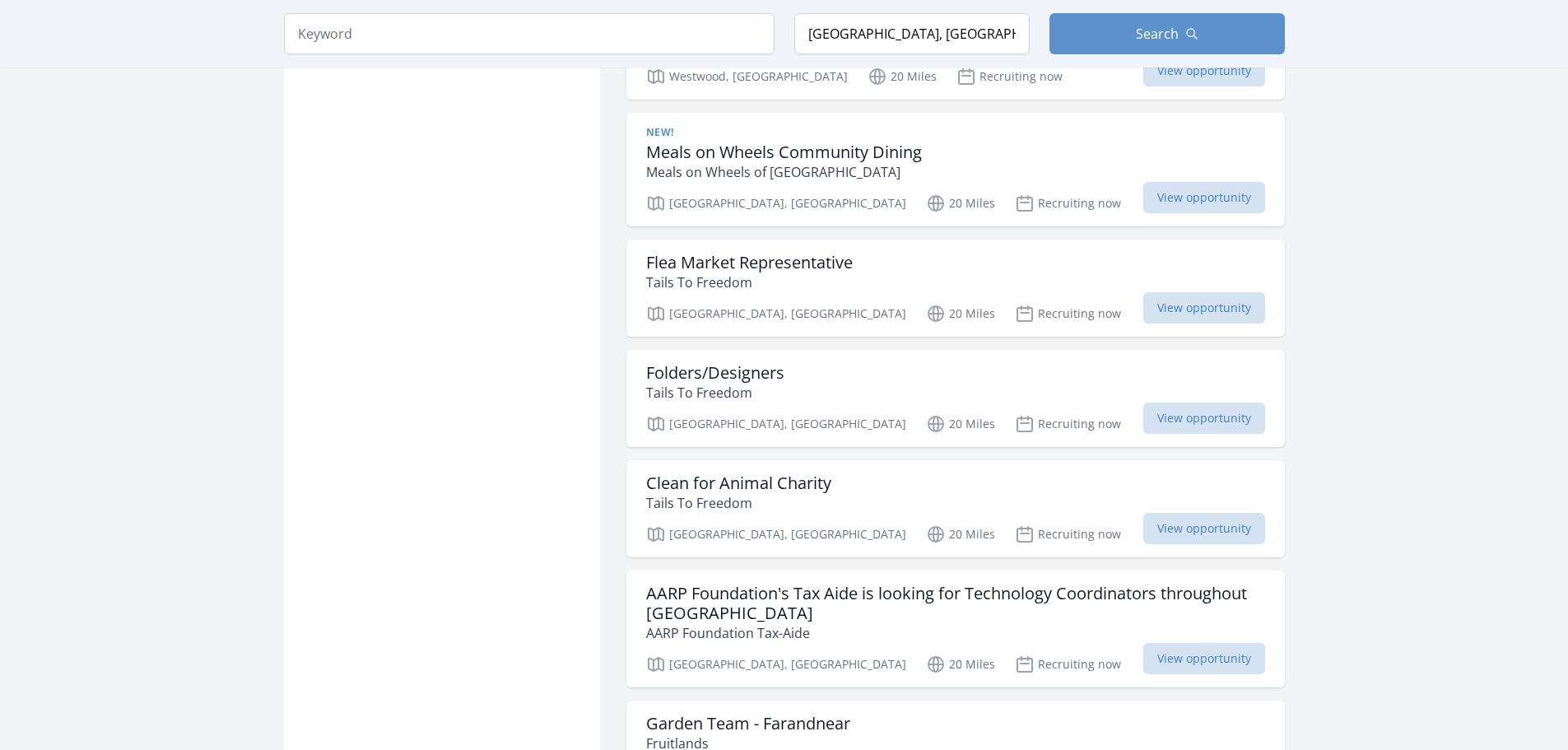
scroll to position [21622, 0]
